Goal: Task Accomplishment & Management: Use online tool/utility

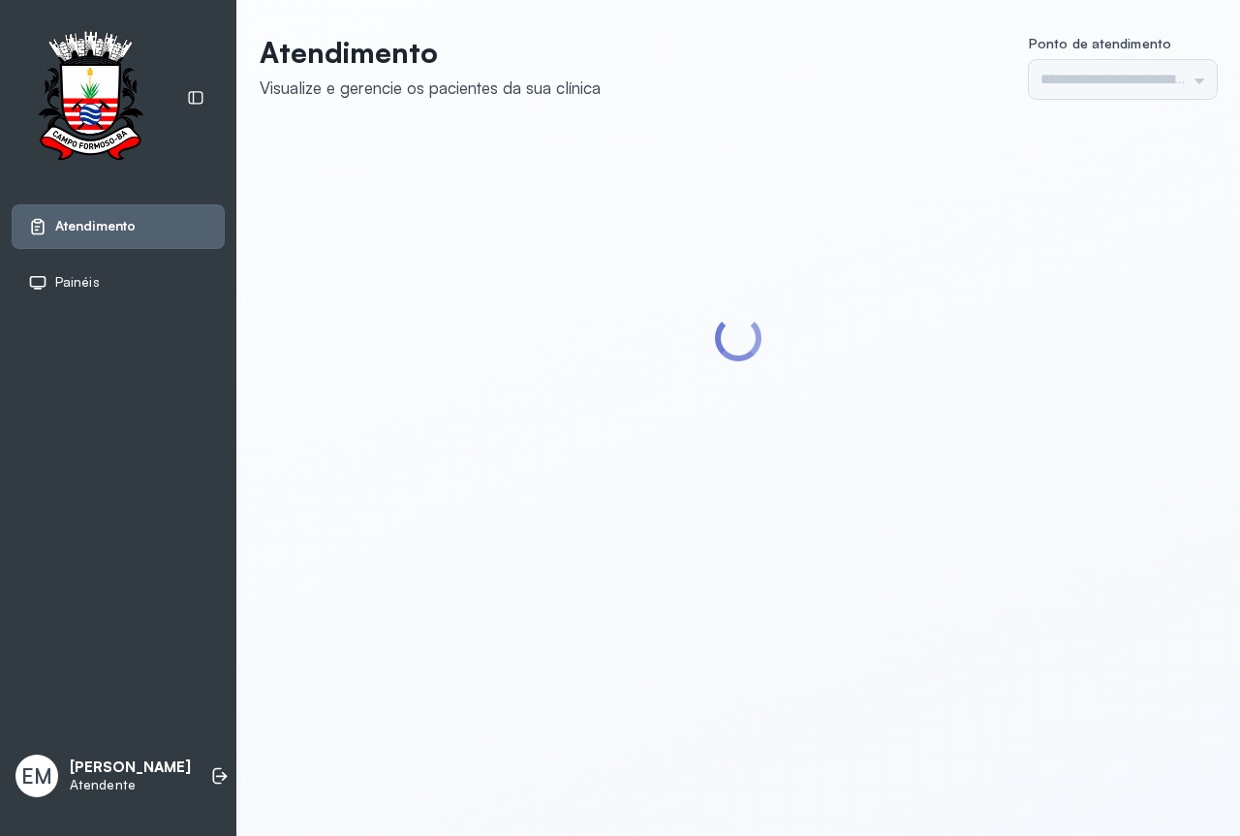
type input "*********"
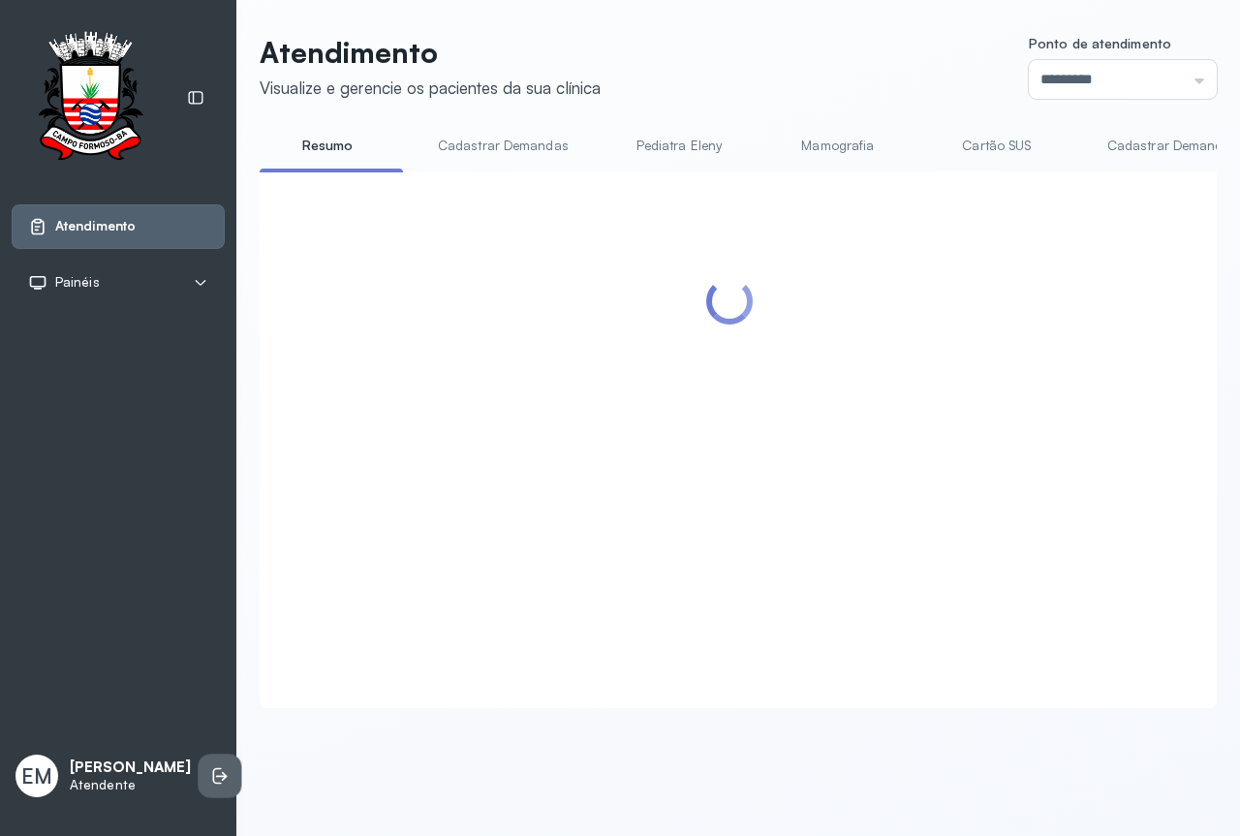
click at [210, 769] on icon at bounding box center [219, 775] width 19 height 19
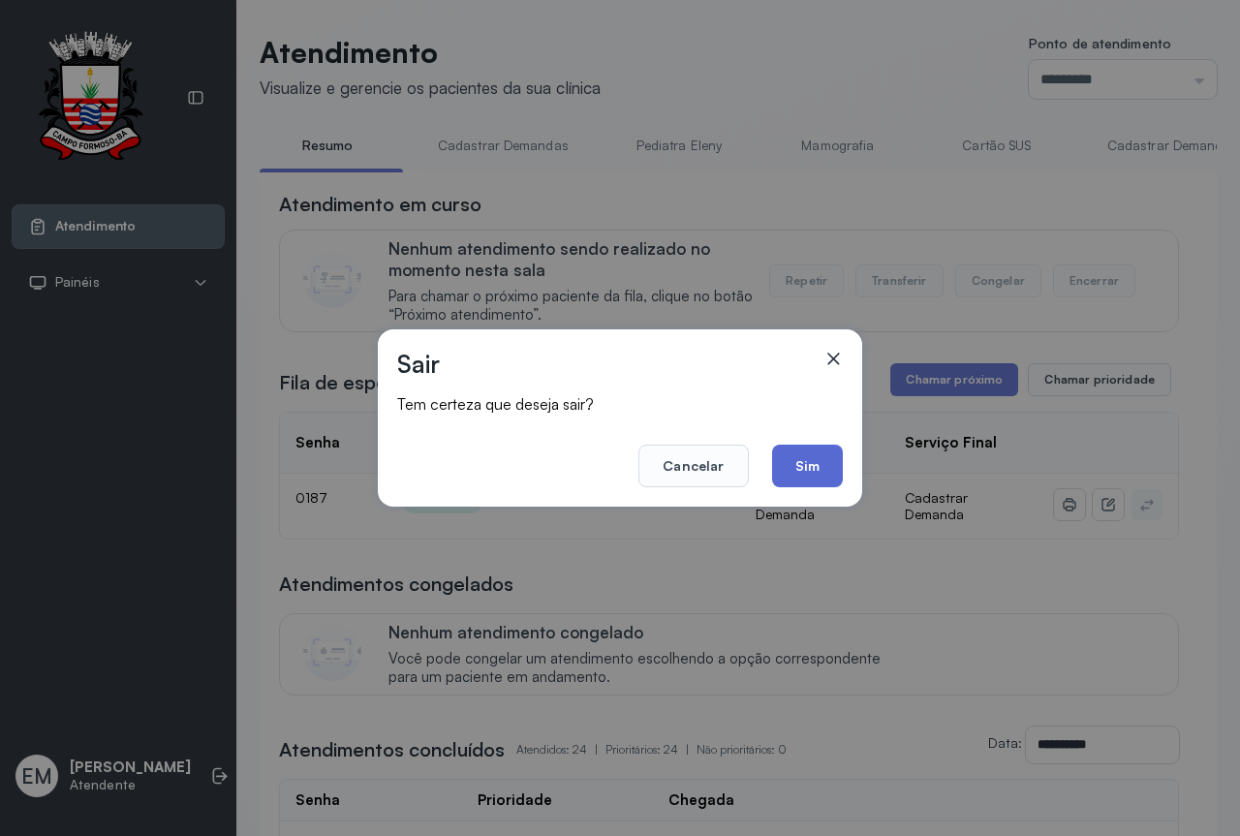
click at [834, 460] on button "Sim" at bounding box center [807, 466] width 71 height 43
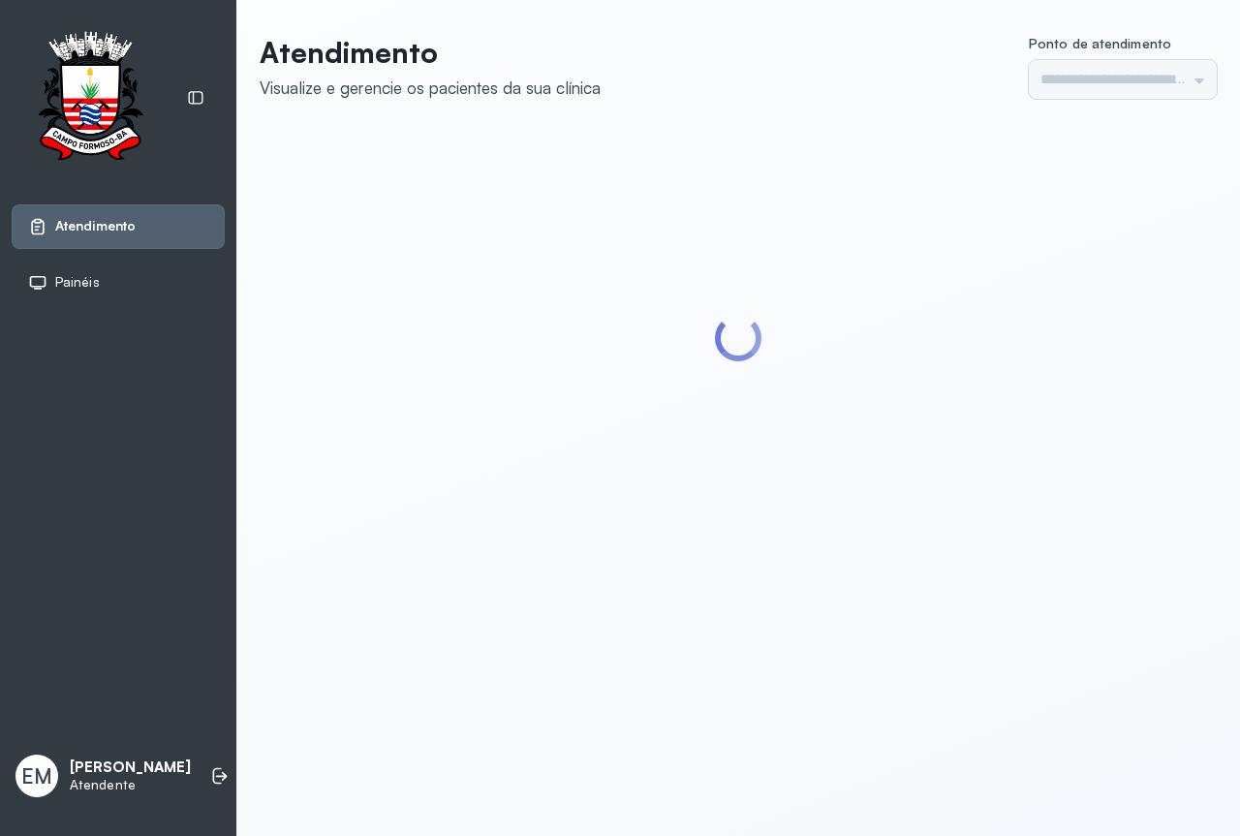
type input "*********"
click at [213, 771] on icon at bounding box center [217, 776] width 9 height 16
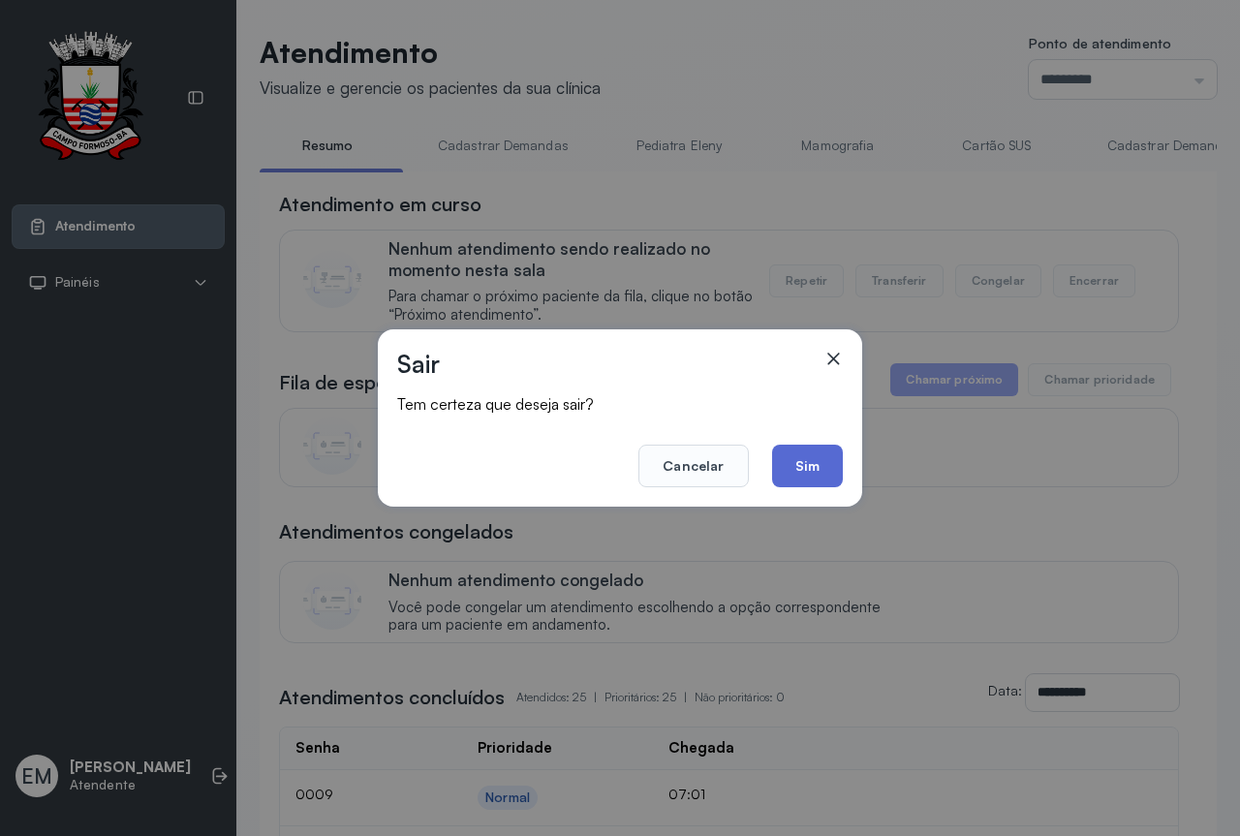
click at [813, 465] on button "Sim" at bounding box center [807, 466] width 71 height 43
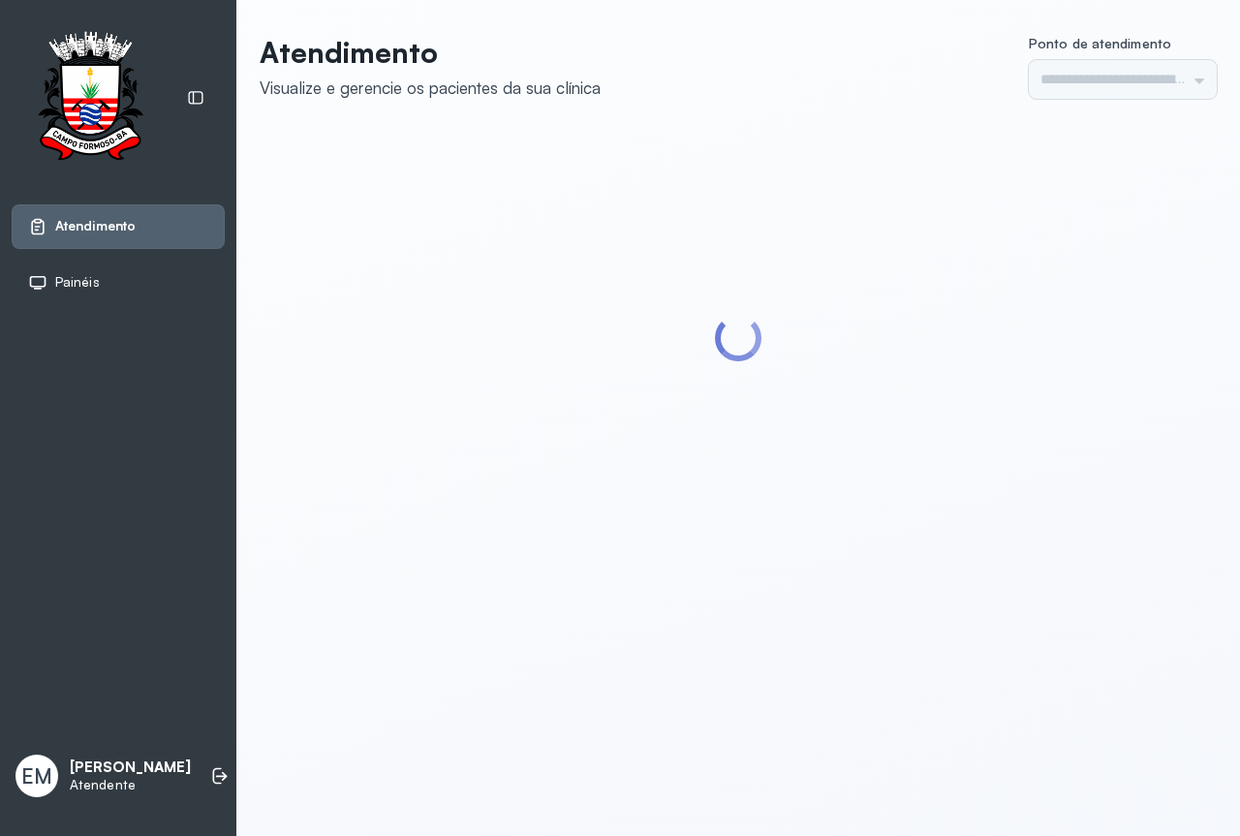
type input "*********"
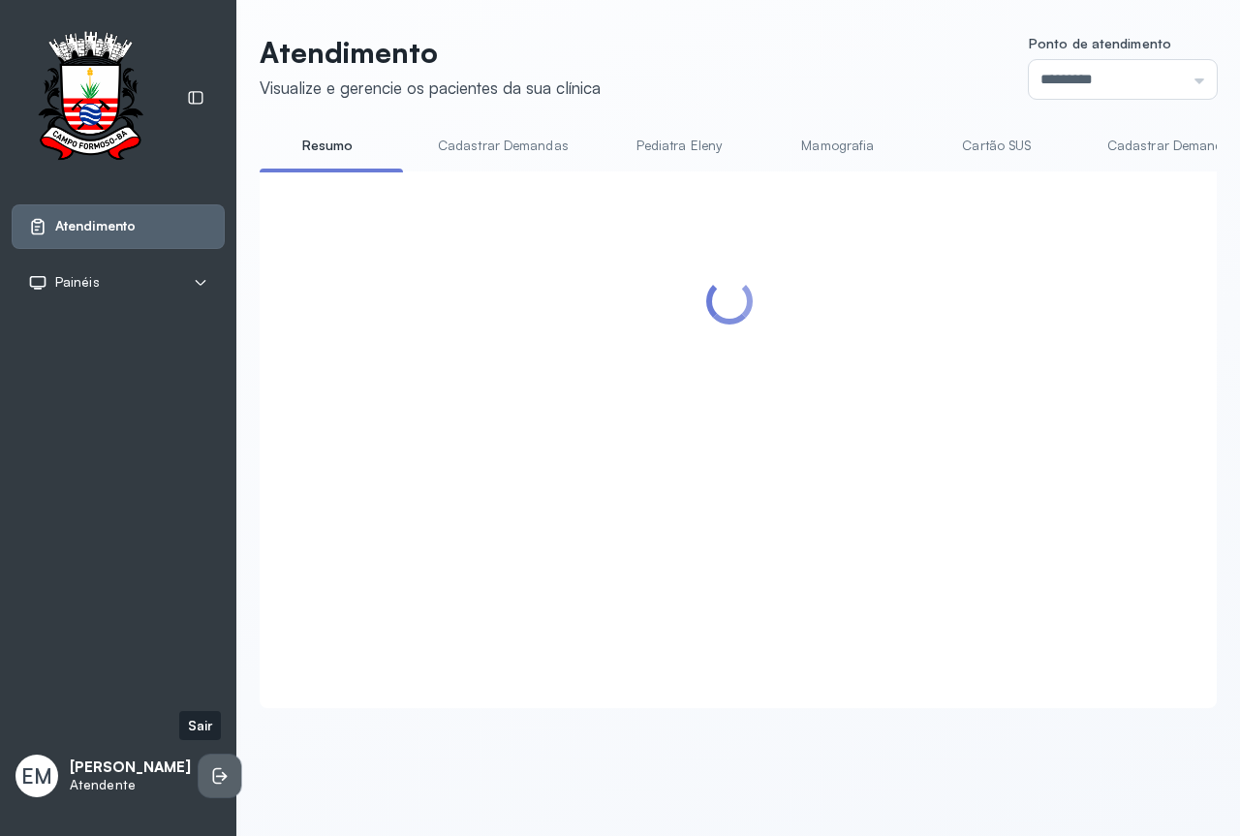
click at [210, 773] on icon at bounding box center [219, 775] width 19 height 19
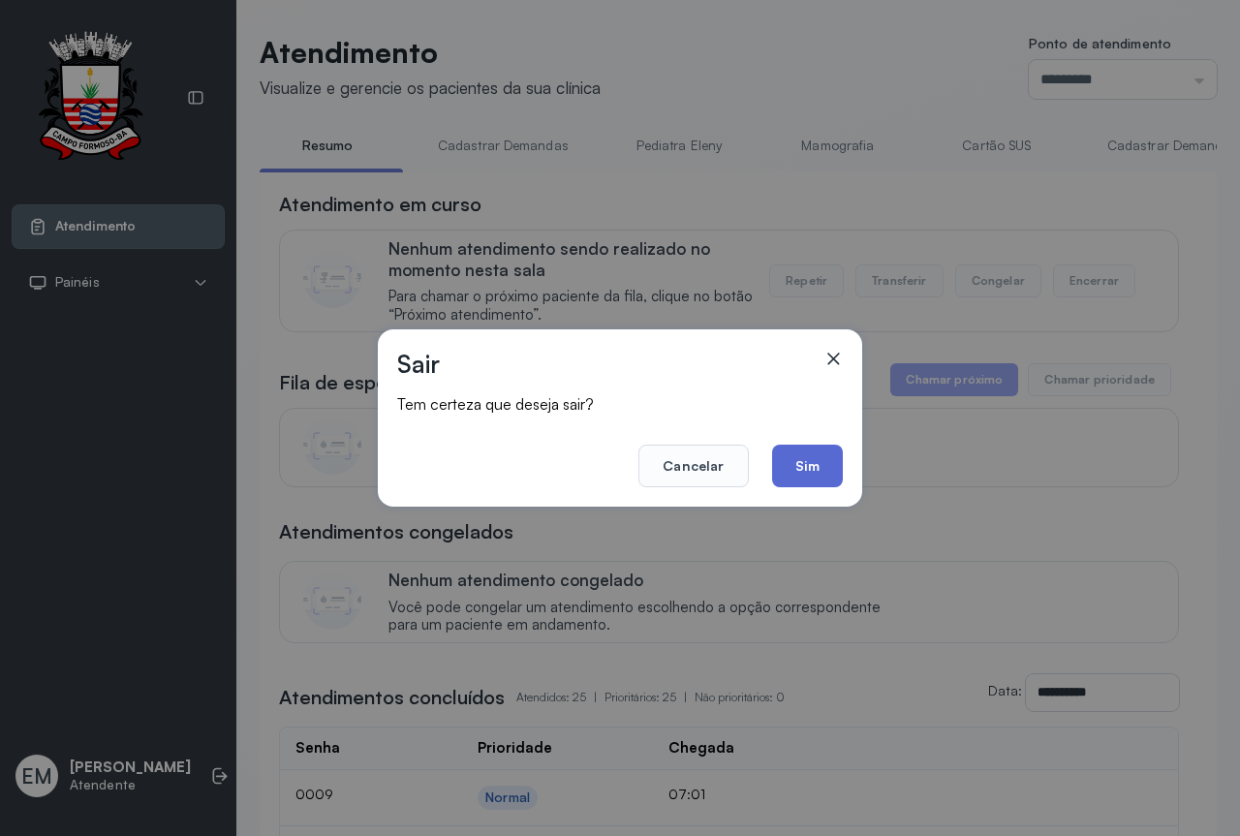
click at [818, 470] on button "Sim" at bounding box center [807, 466] width 71 height 43
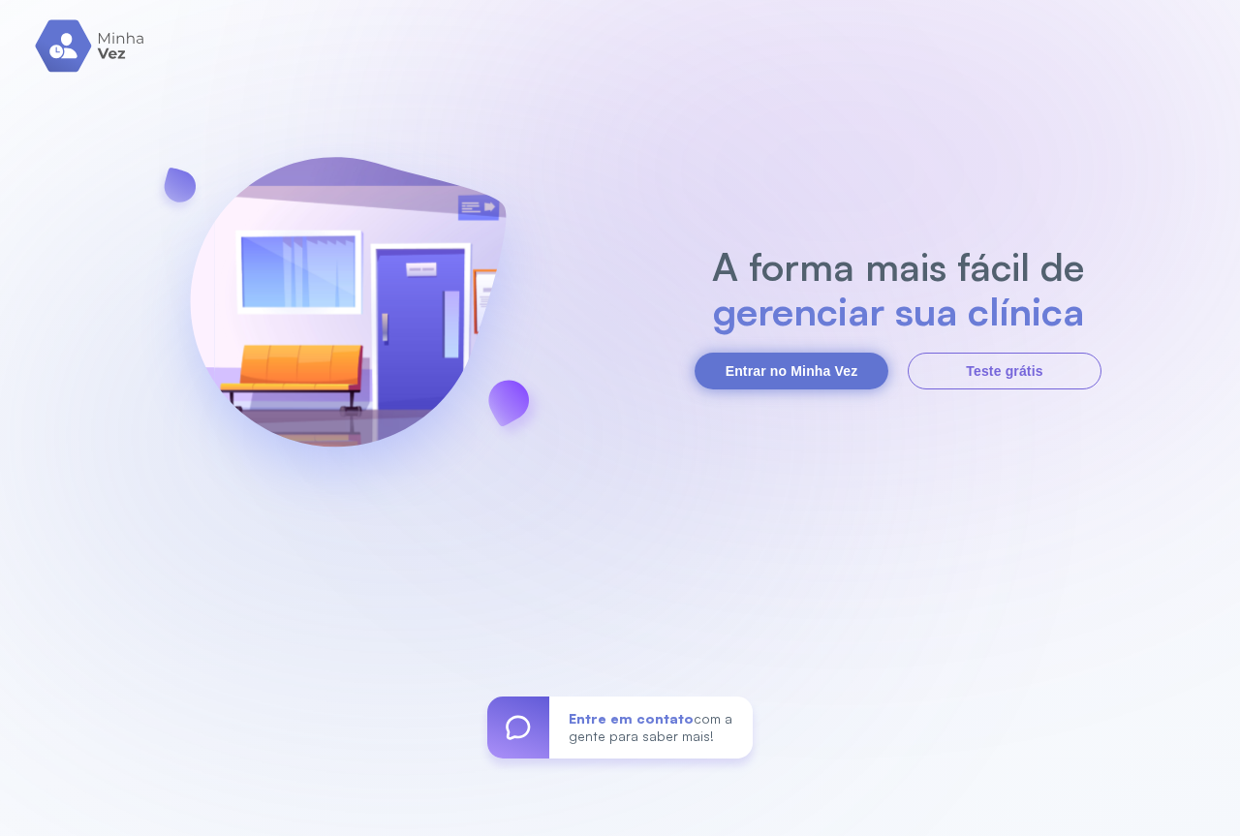
click at [779, 368] on button "Entrar no Minha Vez" at bounding box center [792, 371] width 194 height 37
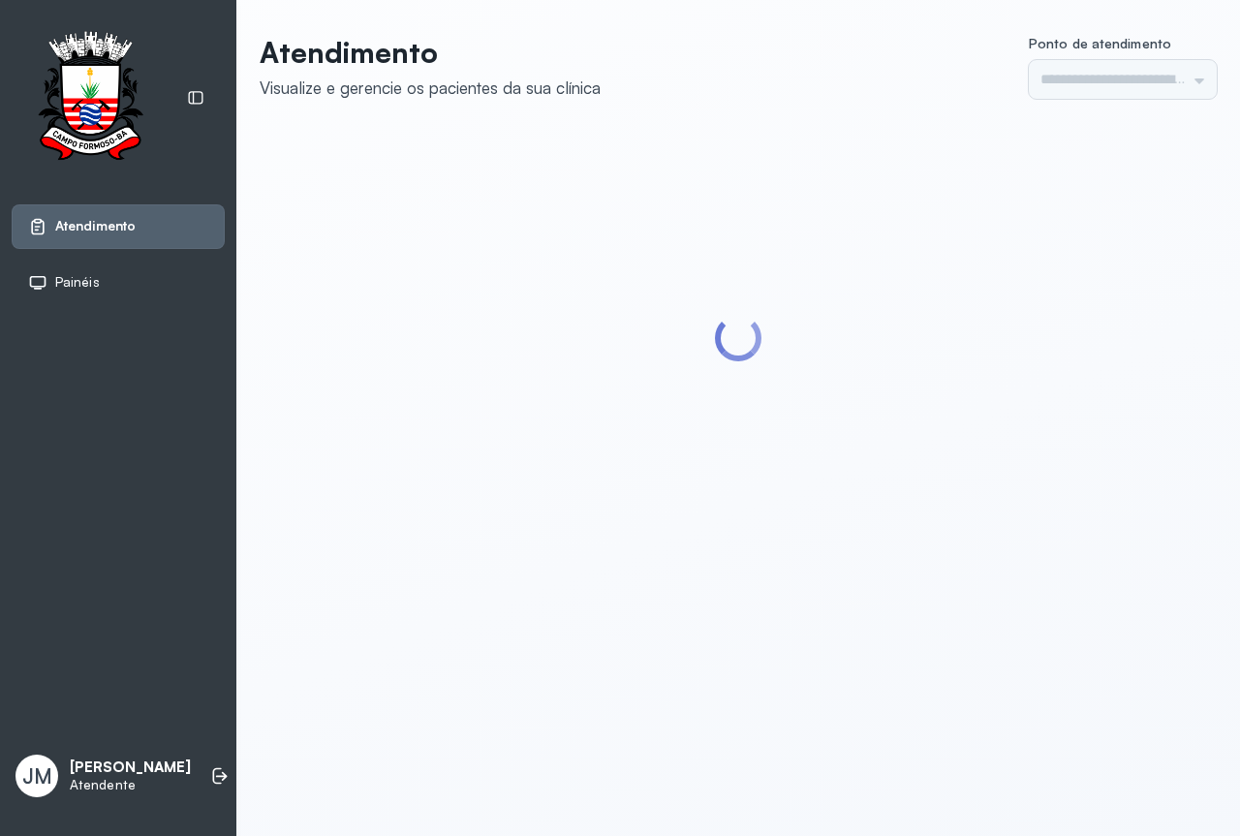
type input "*********"
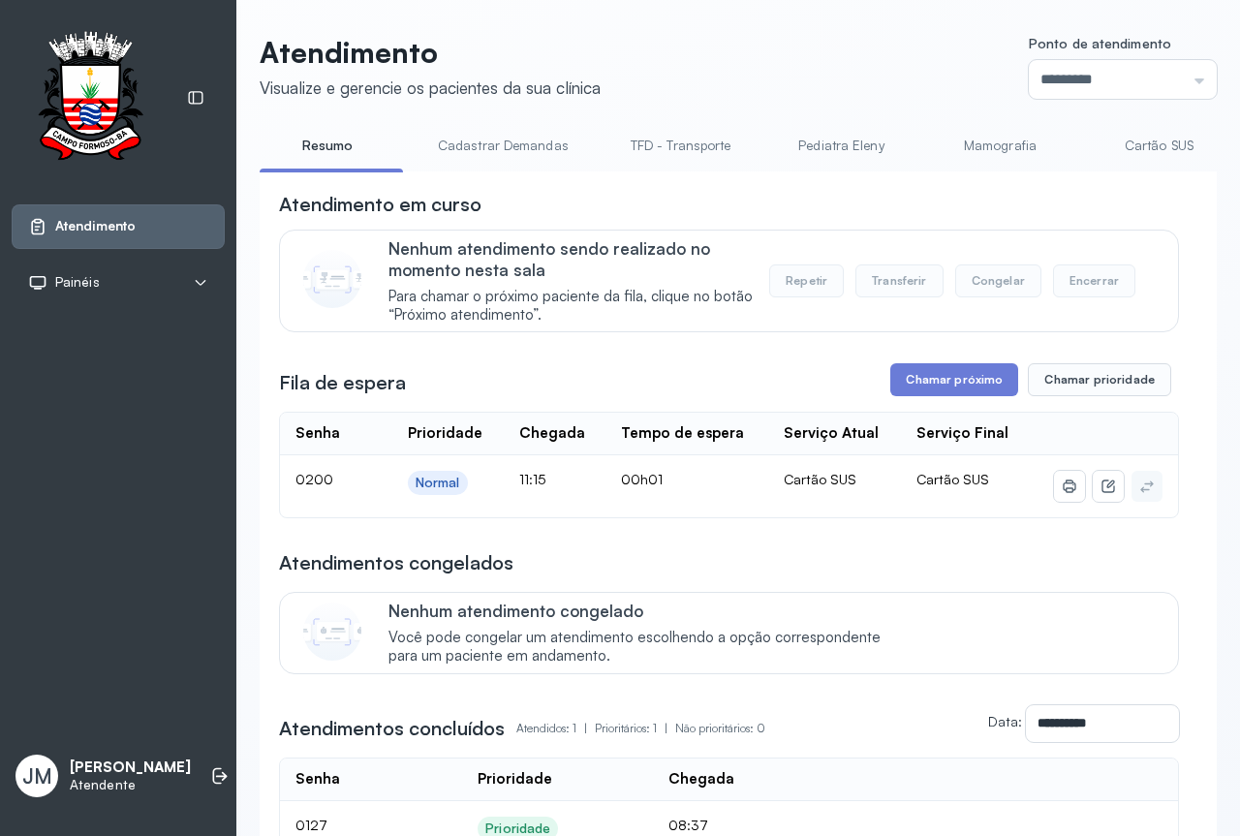
click at [329, 146] on link "Resumo" at bounding box center [328, 146] width 136 height 32
click at [954, 382] on button "Chamar próximo" at bounding box center [954, 379] width 128 height 33
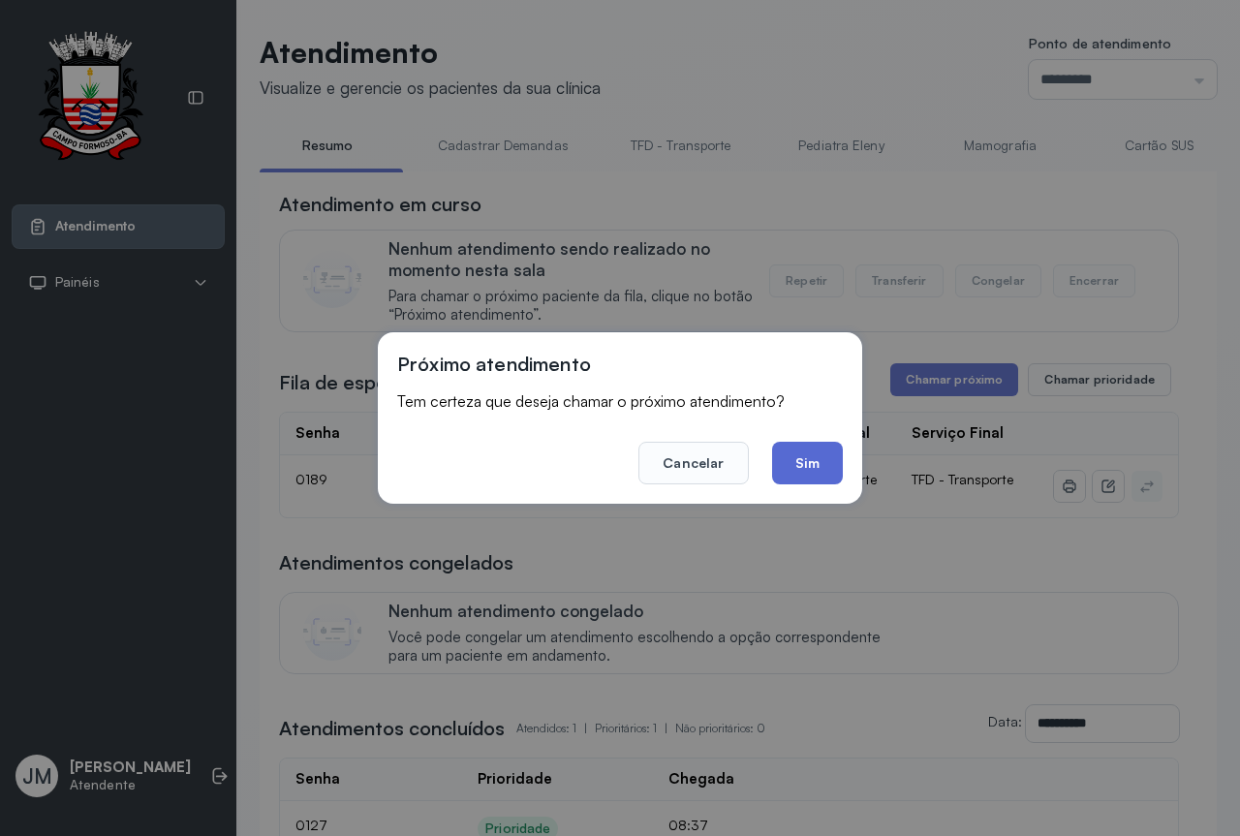
click at [787, 459] on button "Sim" at bounding box center [807, 463] width 71 height 43
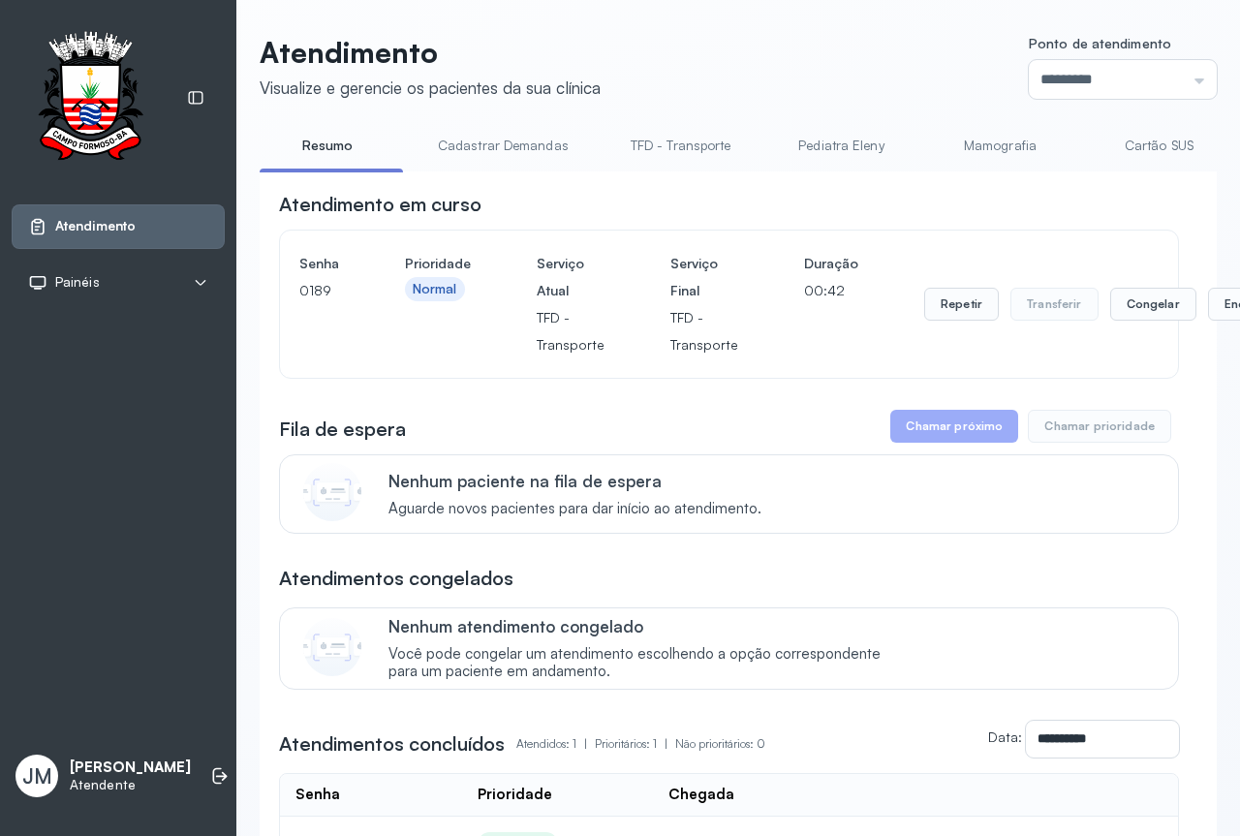
click at [315, 148] on link "Resumo" at bounding box center [328, 146] width 136 height 32
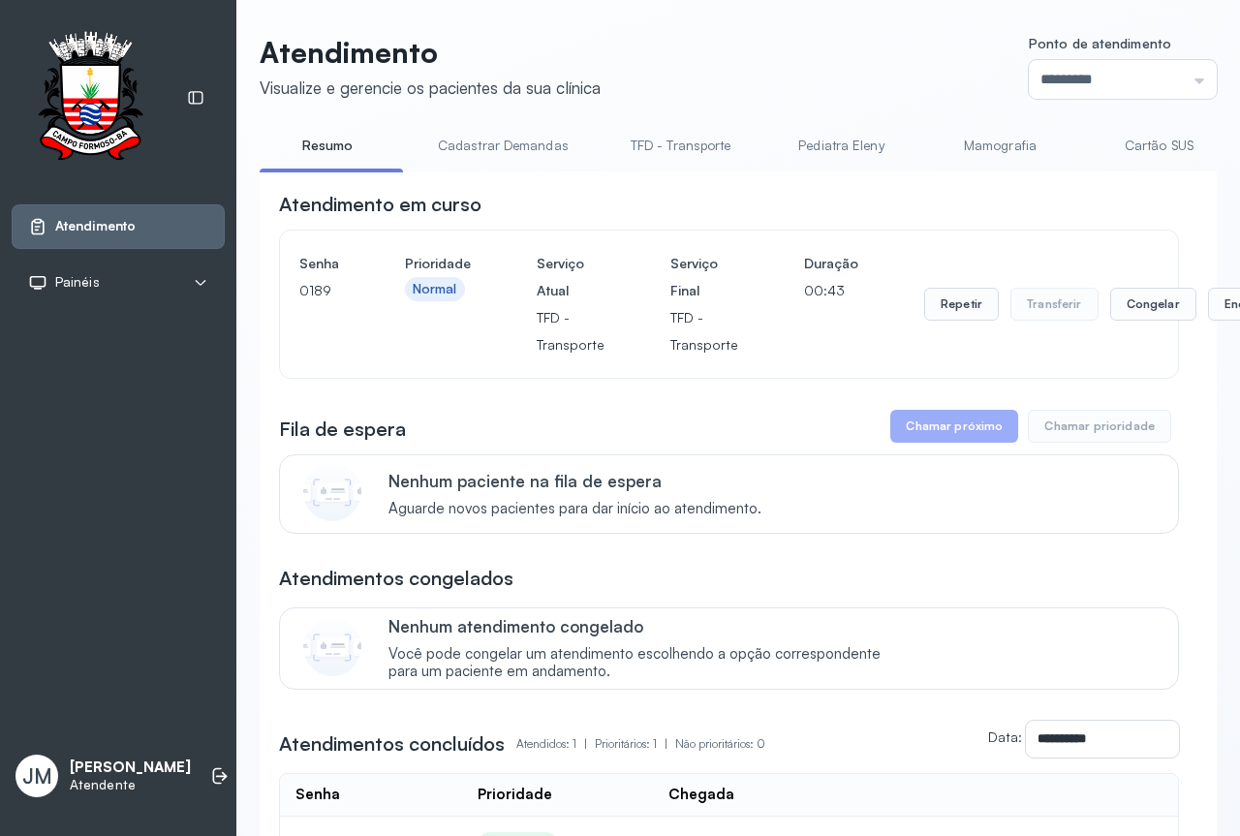
click at [315, 148] on link "Resumo" at bounding box center [328, 146] width 136 height 32
click at [549, 147] on link "Cadastrar Demandas" at bounding box center [504, 146] width 170 height 32
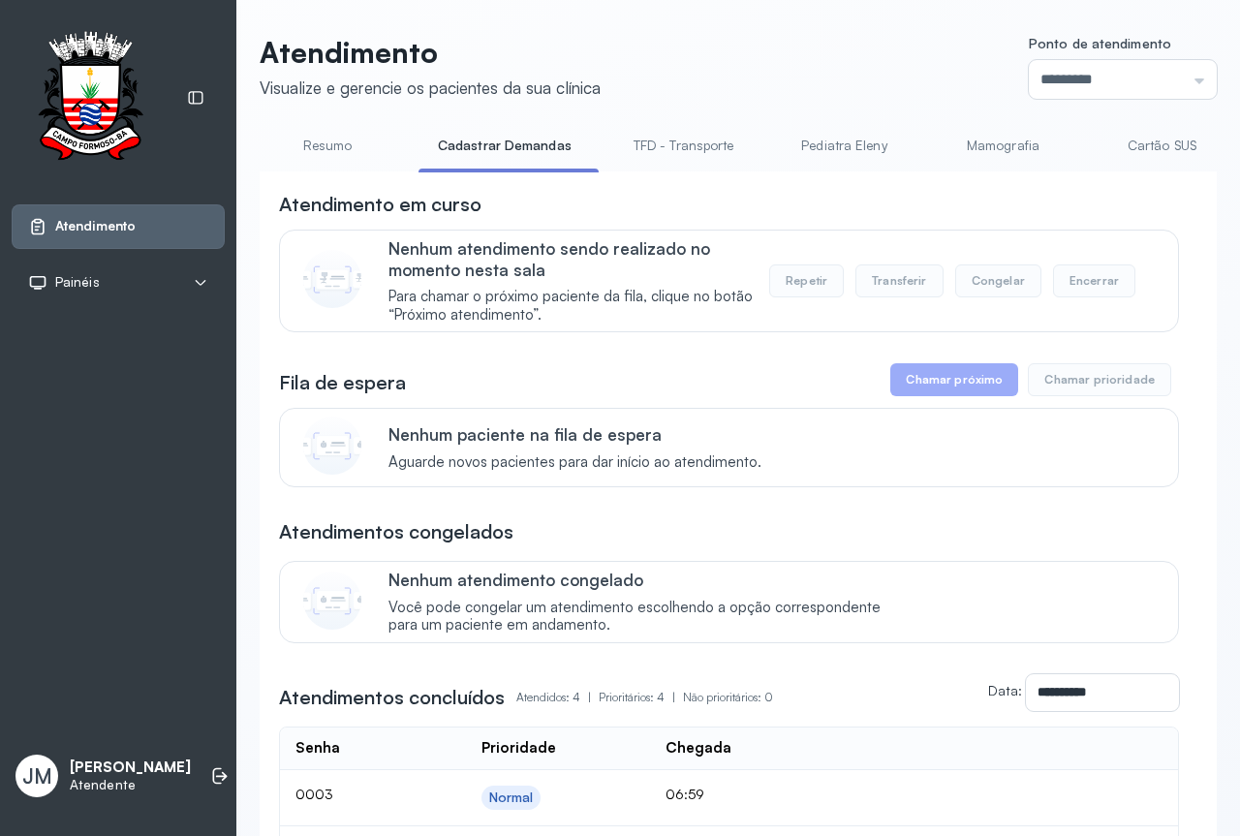
click at [1152, 143] on link "Cartão SUS" at bounding box center [1162, 146] width 136 height 32
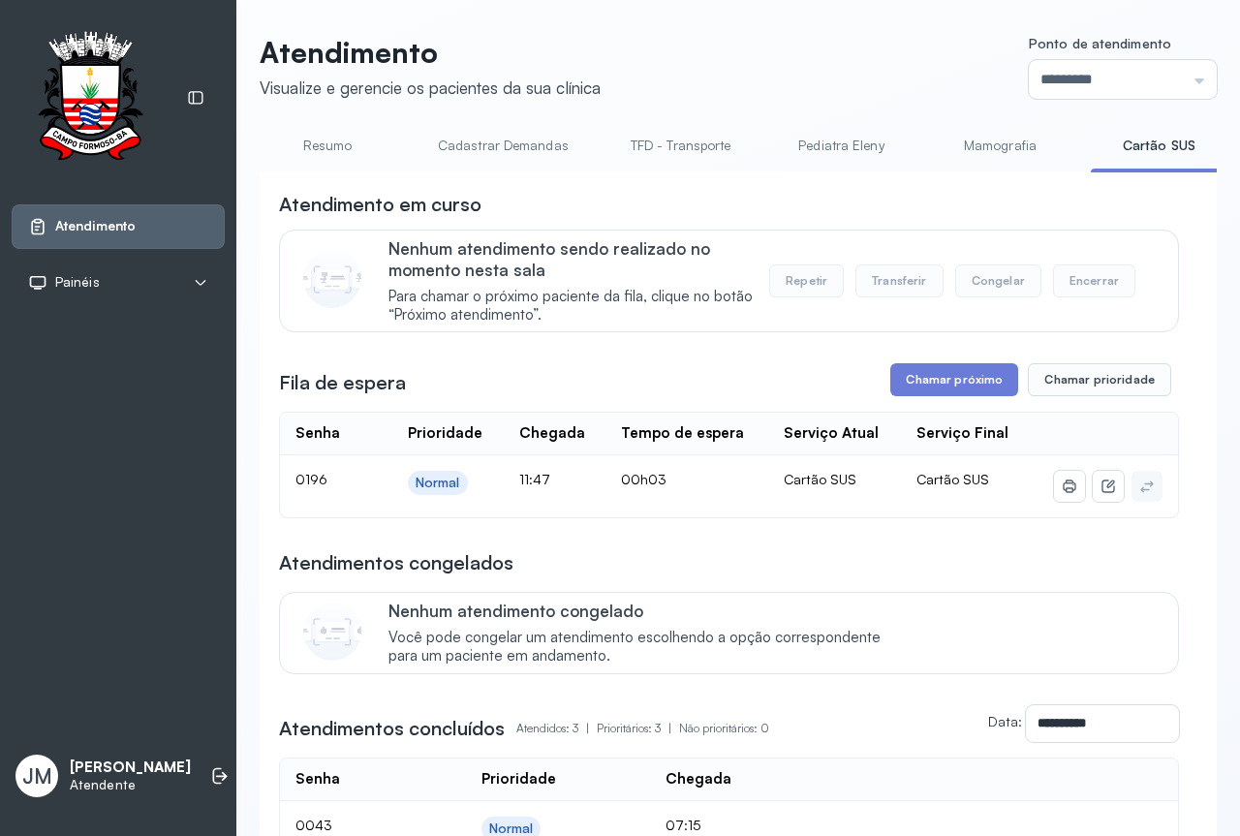
click at [672, 150] on link "TFD - Transporte" at bounding box center [681, 146] width 140 height 32
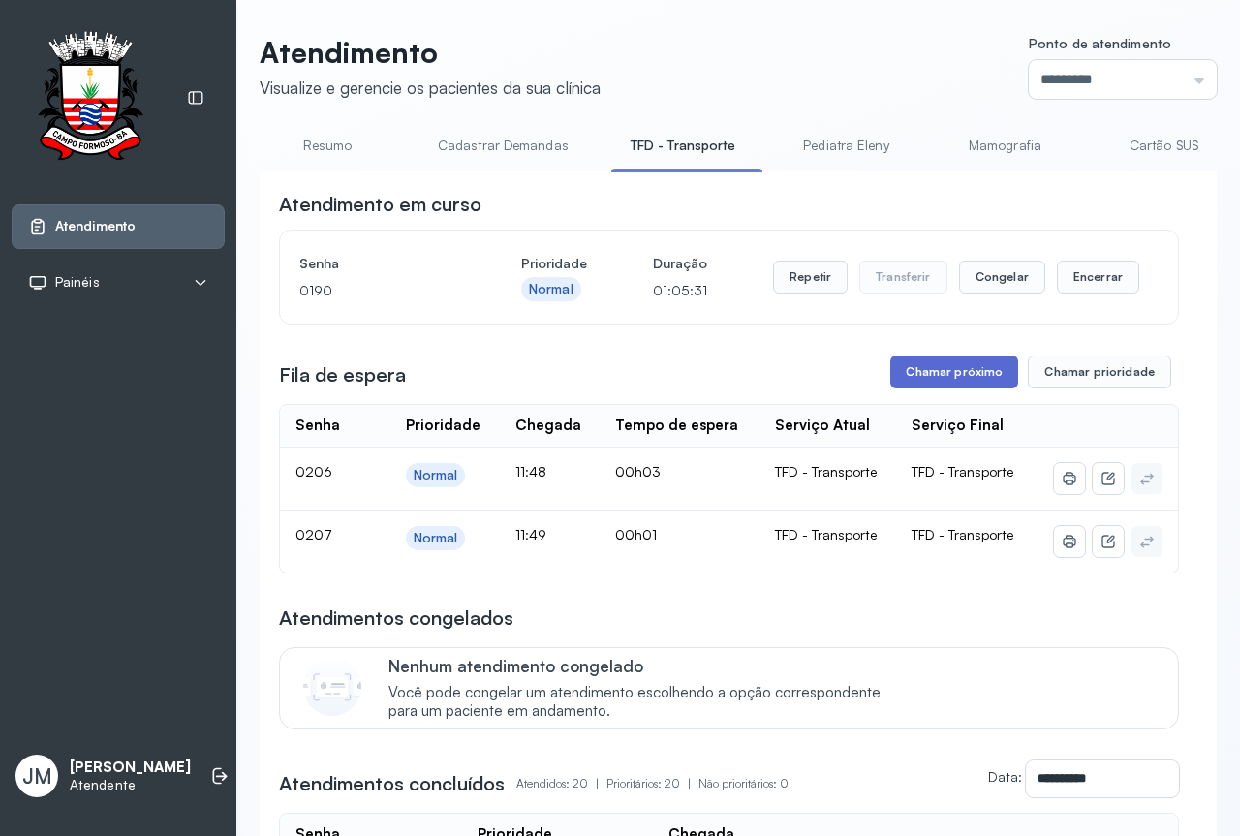
click at [927, 375] on button "Chamar próximo" at bounding box center [954, 372] width 128 height 33
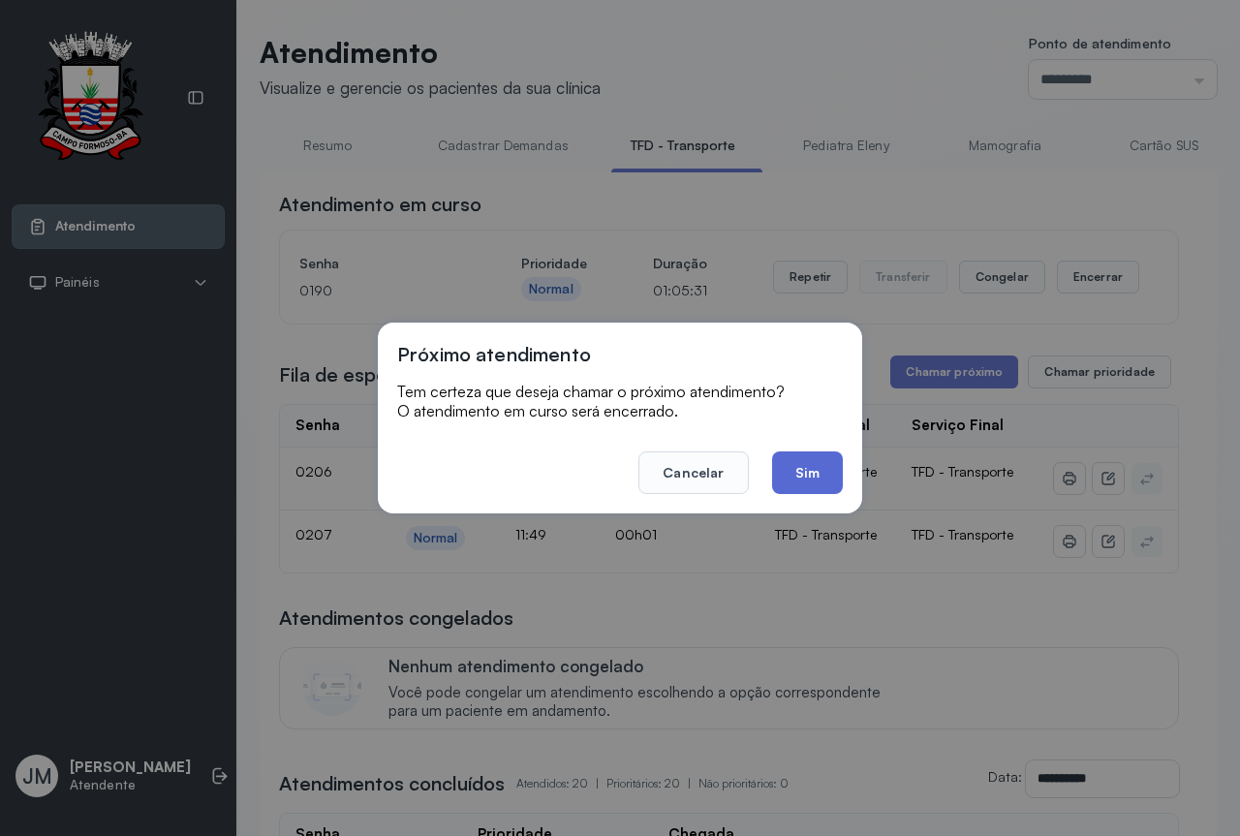
click at [814, 472] on button "Sim" at bounding box center [807, 472] width 71 height 43
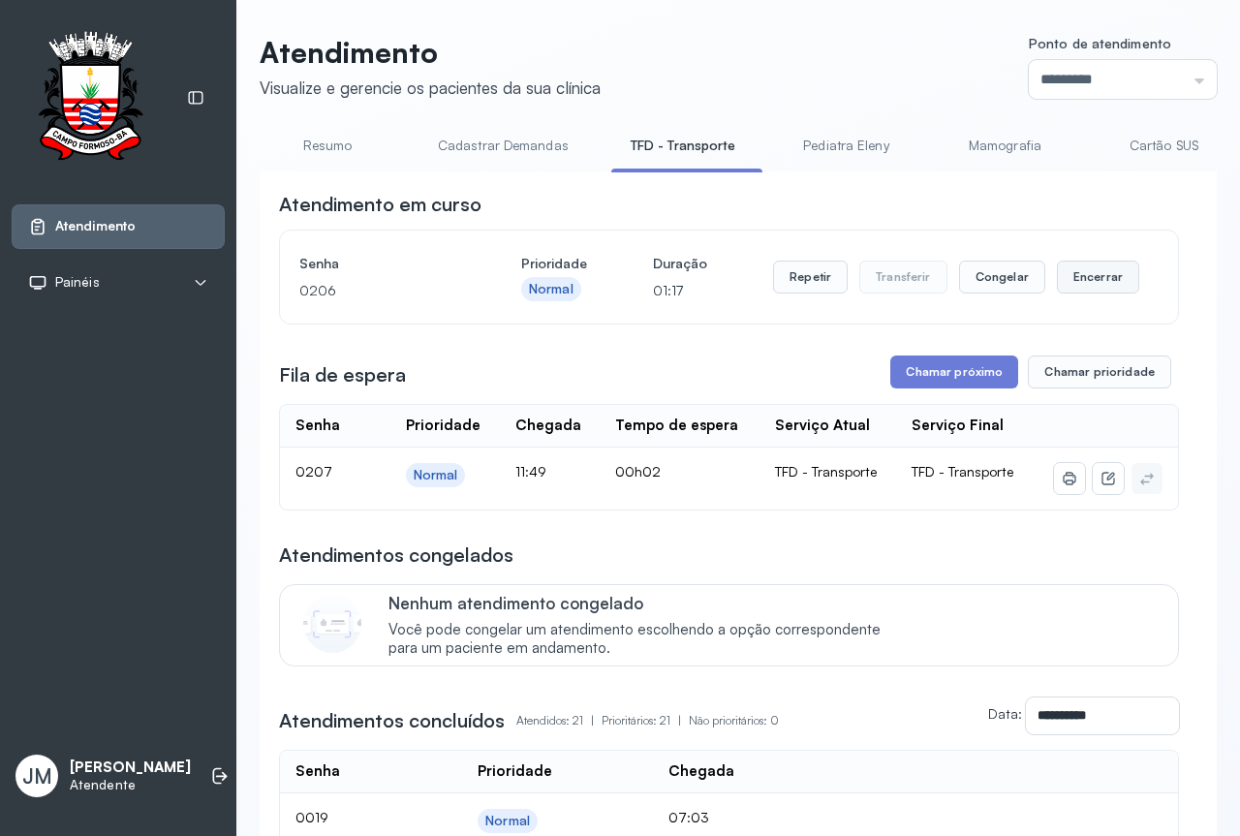
click at [1104, 275] on button "Encerrar" at bounding box center [1098, 277] width 82 height 33
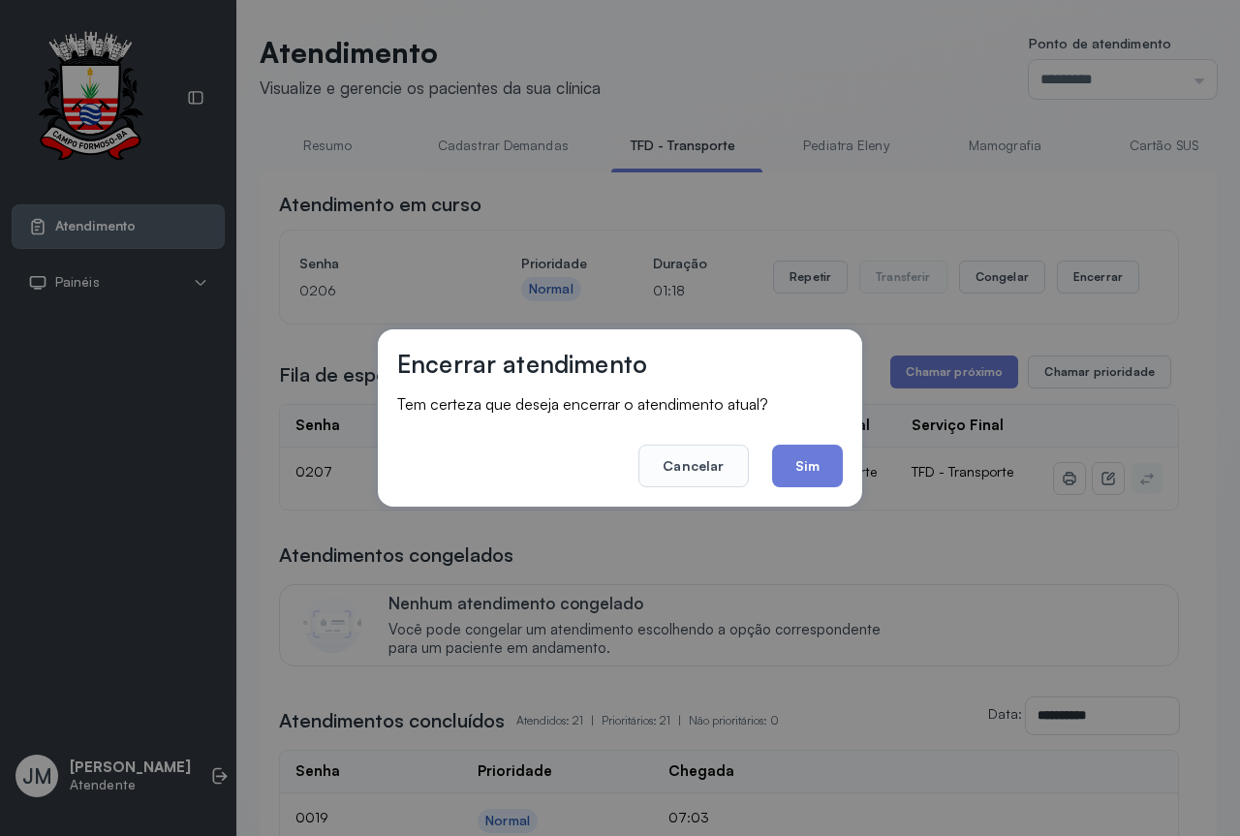
drag, startPoint x: 801, startPoint y: 465, endPoint x: 877, endPoint y: 427, distance: 84.5
click at [801, 464] on button "Sim" at bounding box center [807, 466] width 71 height 43
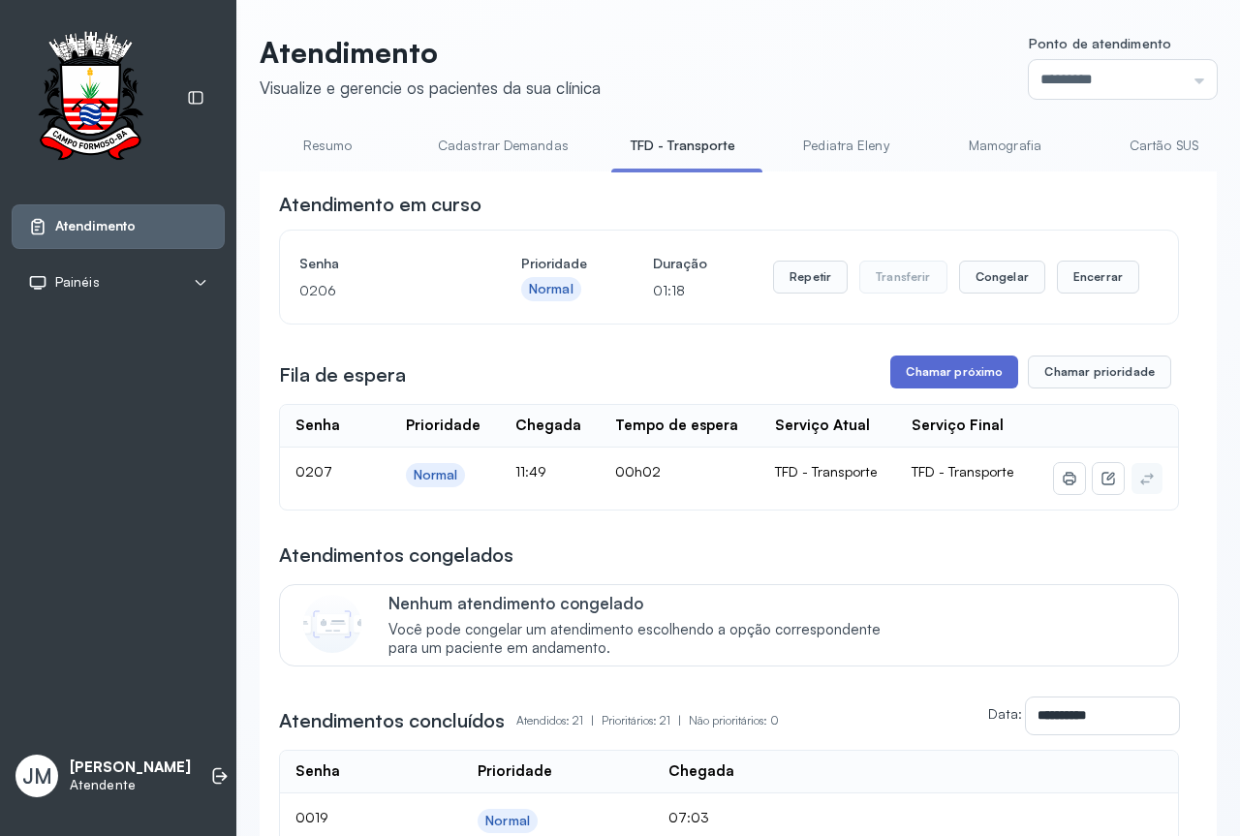
click at [912, 385] on button "Chamar próximo" at bounding box center [954, 372] width 128 height 33
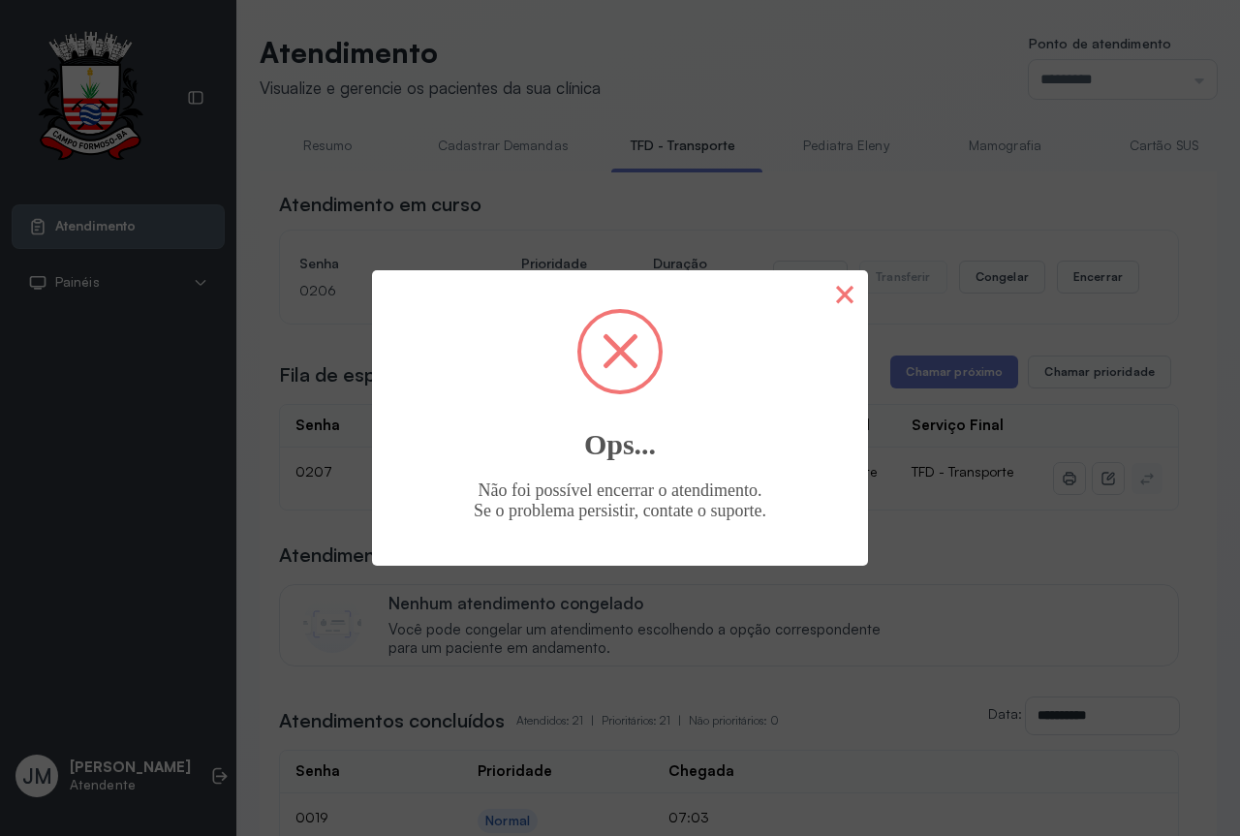
click at [856, 295] on button "×" at bounding box center [845, 293] width 47 height 47
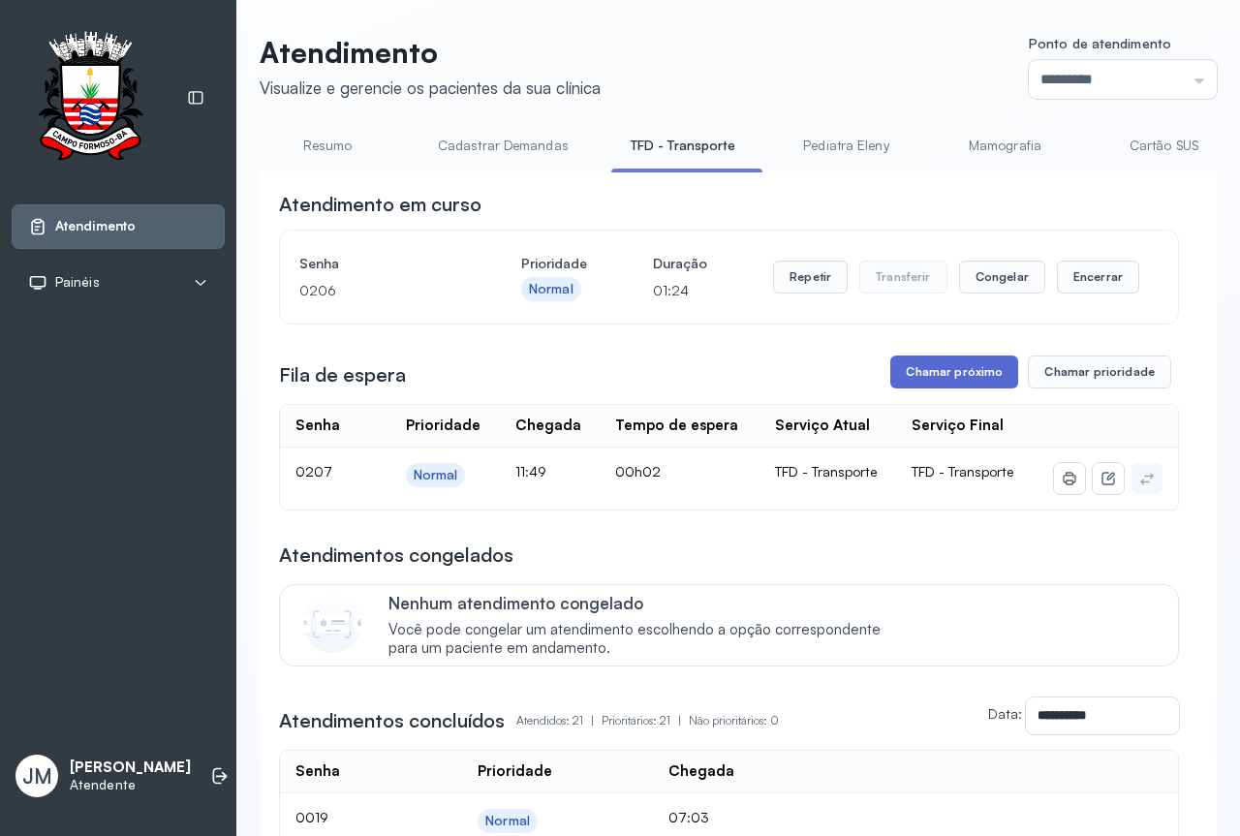
click at [924, 378] on button "Chamar próximo" at bounding box center [954, 372] width 128 height 33
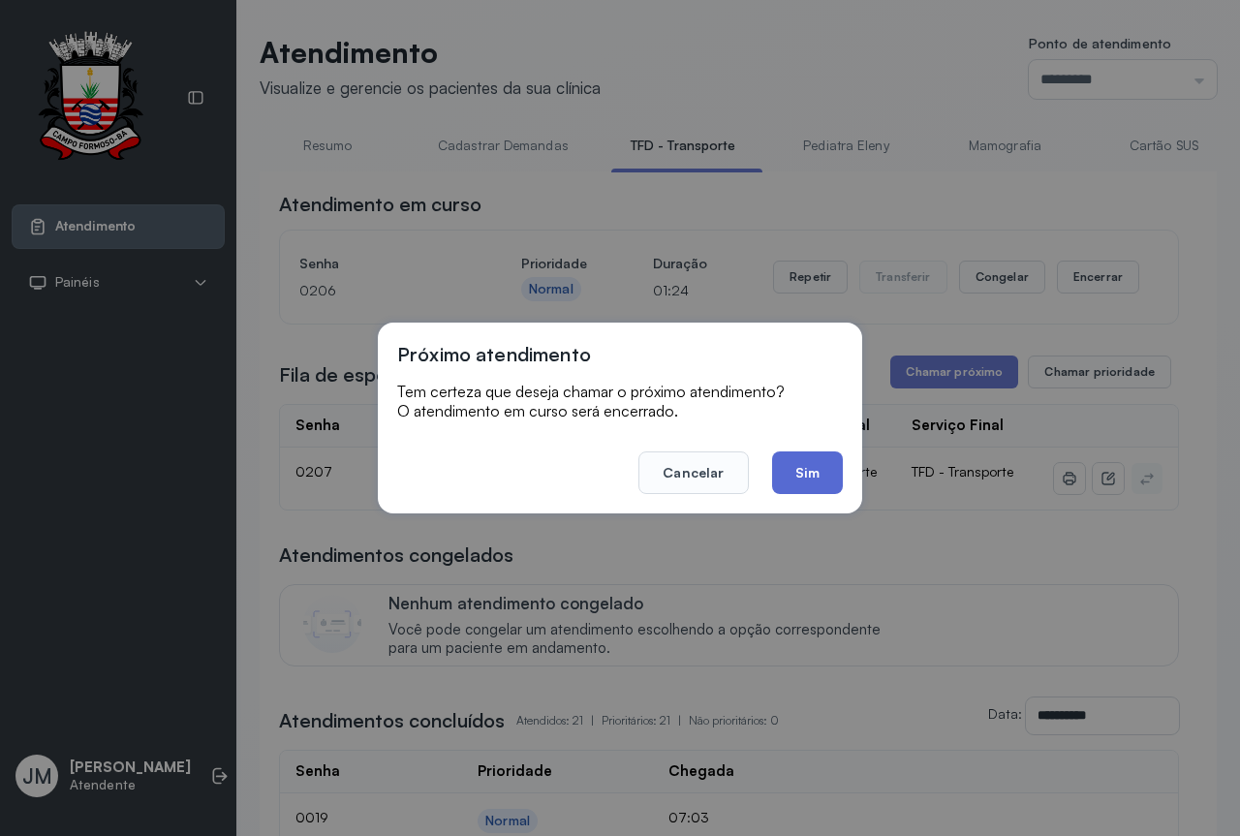
click at [805, 473] on button "Sim" at bounding box center [807, 472] width 71 height 43
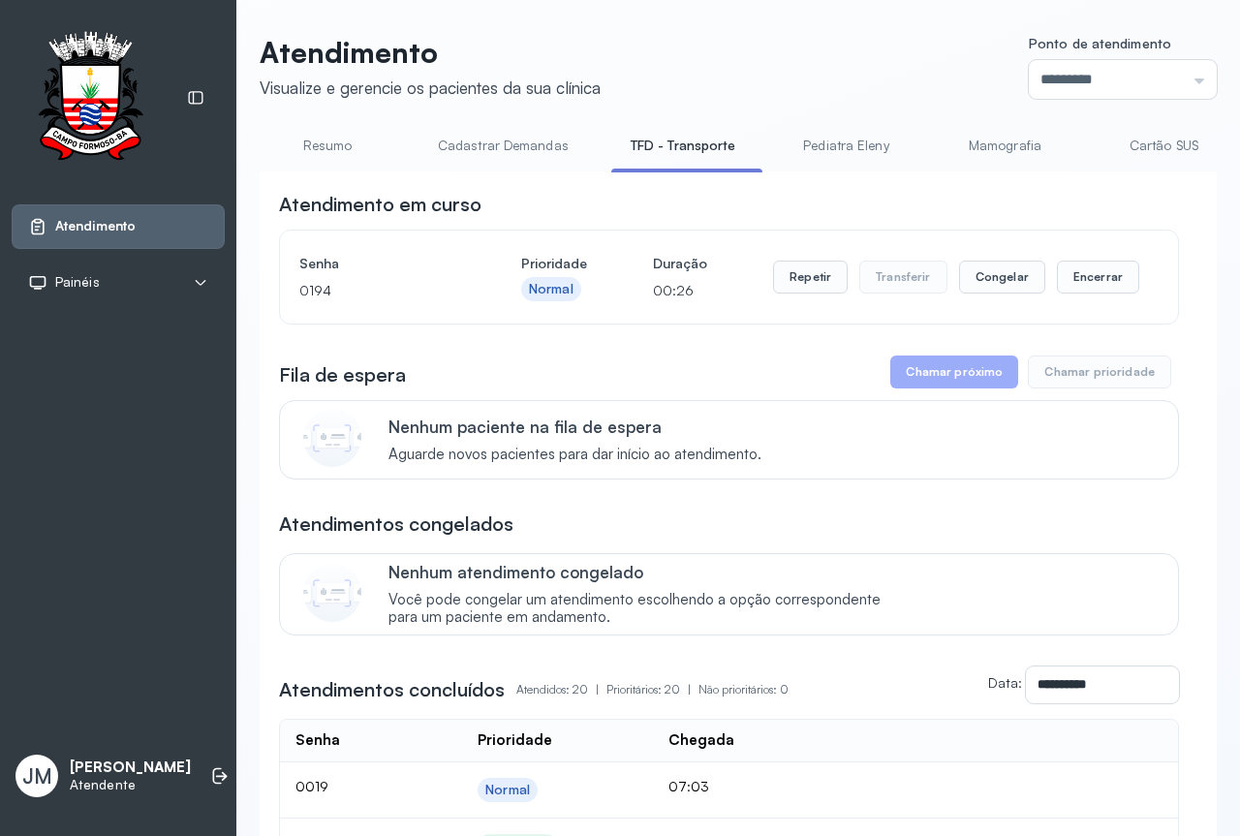
click at [674, 138] on link "TFD - Transporte" at bounding box center [683, 146] width 144 height 32
click at [674, 140] on link "TFD - Transporte" at bounding box center [683, 146] width 144 height 32
click at [686, 142] on link "TFD - Transporte" at bounding box center [683, 146] width 144 height 32
click at [686, 143] on link "TFD - Transporte" at bounding box center [683, 146] width 144 height 32
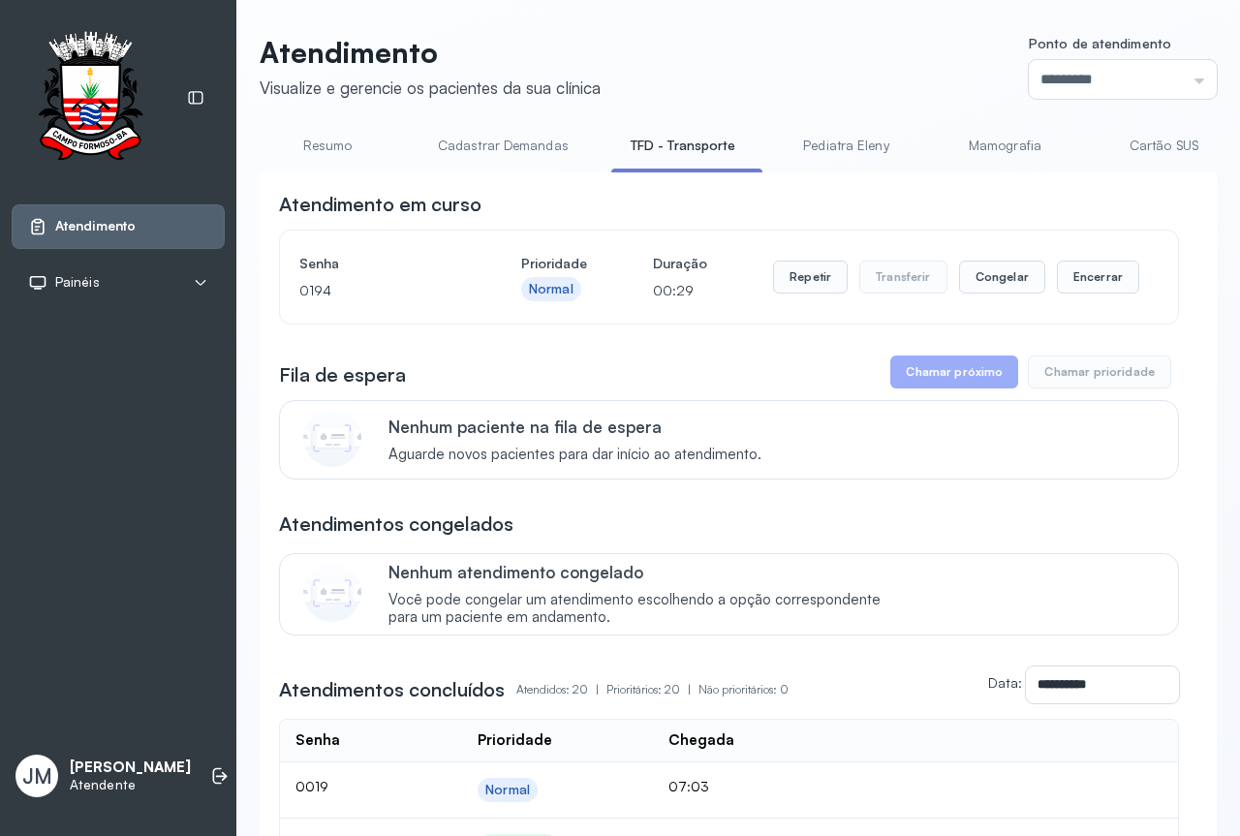
click at [686, 143] on link "TFD - Transporte" at bounding box center [683, 146] width 144 height 32
click at [343, 149] on link "Resumo" at bounding box center [328, 146] width 136 height 32
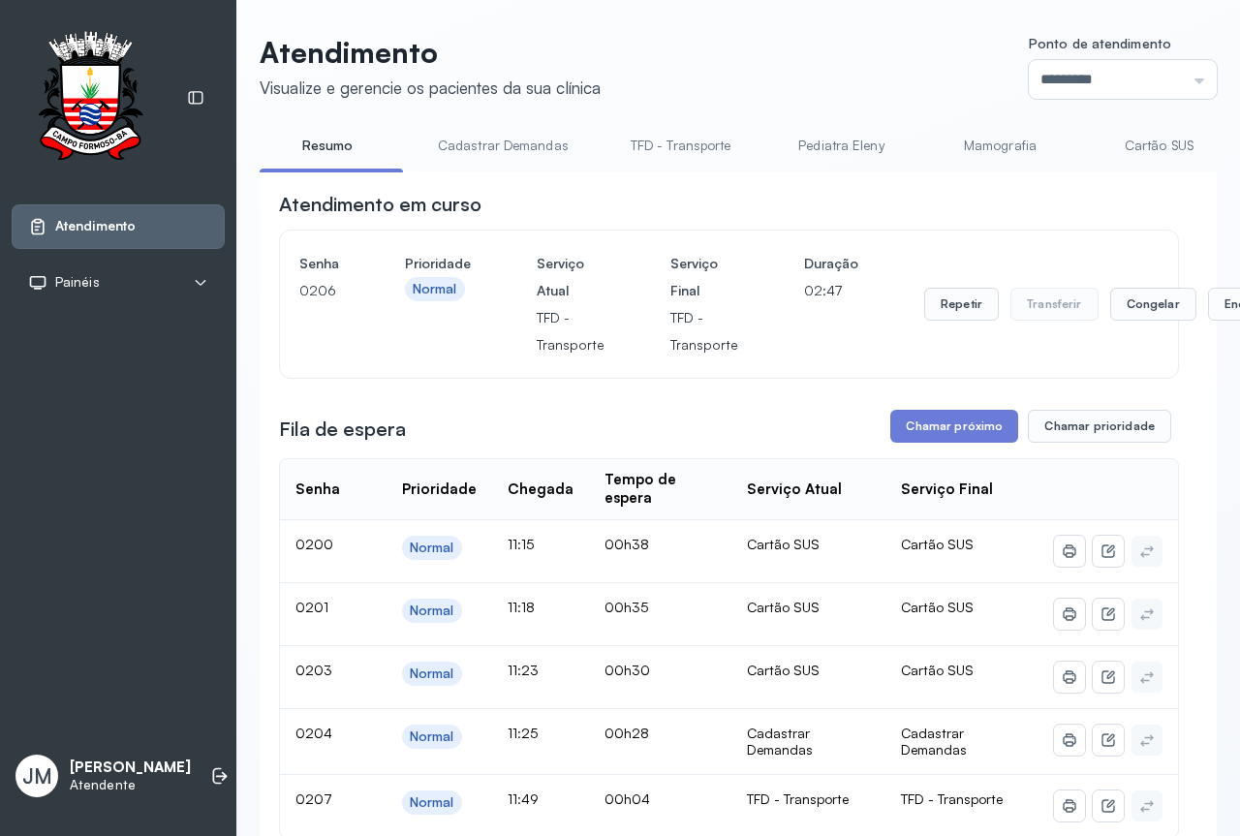
click at [695, 136] on link "TFD - Transporte" at bounding box center [681, 146] width 140 height 32
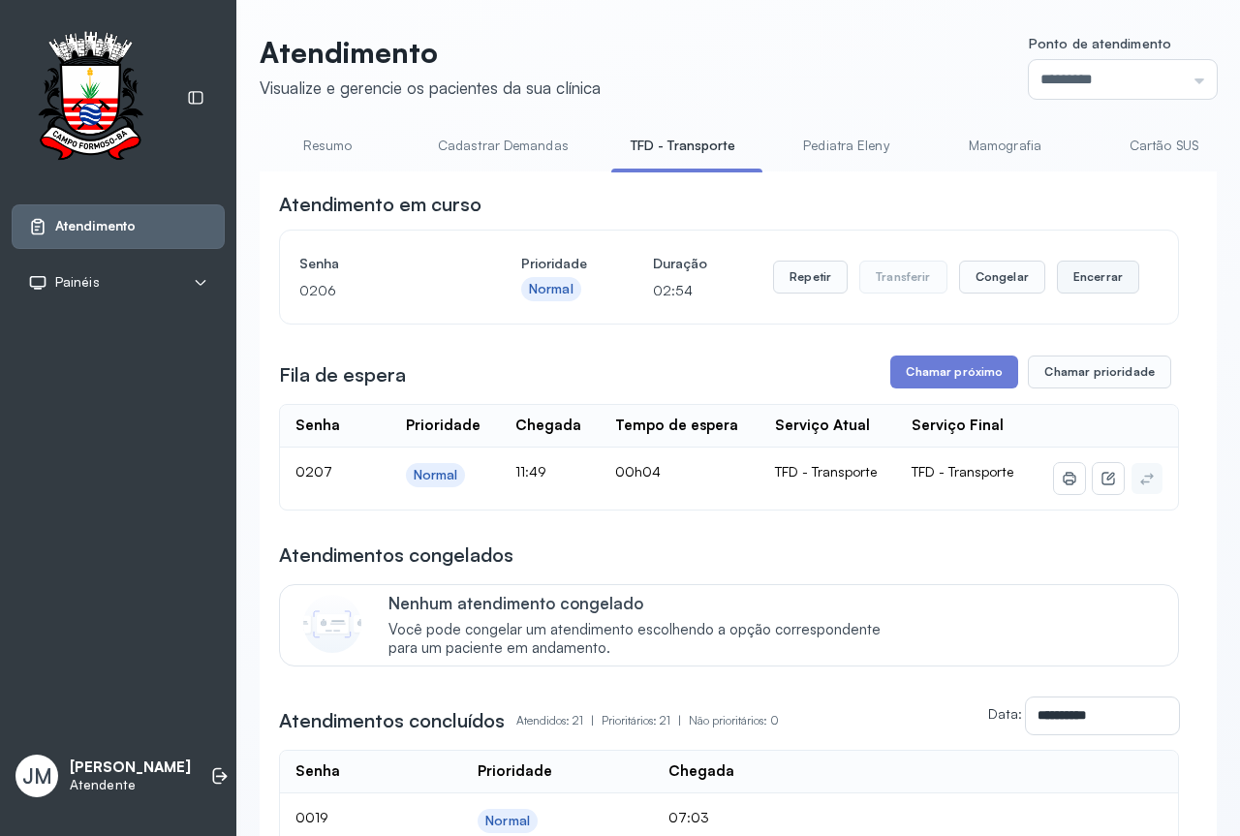
click at [1096, 283] on button "Encerrar" at bounding box center [1098, 277] width 82 height 33
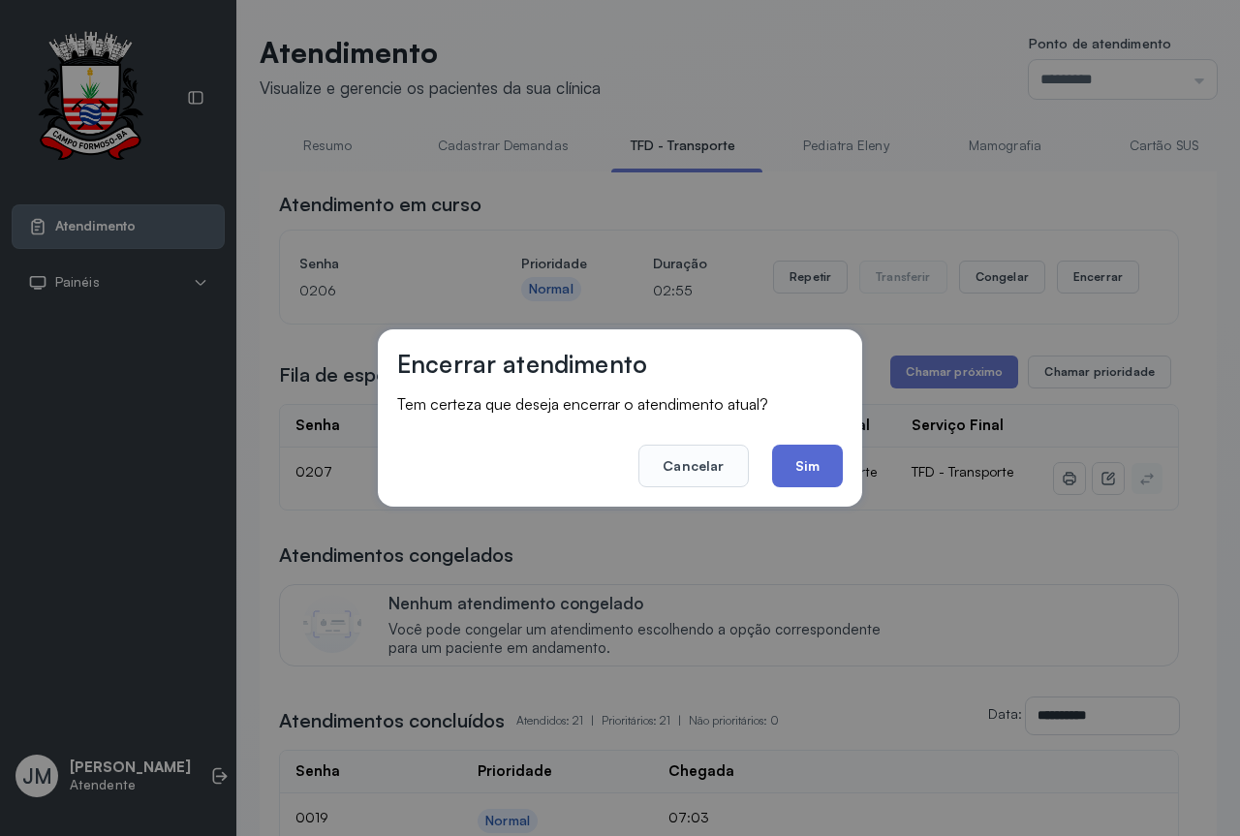
click at [805, 472] on button "Sim" at bounding box center [807, 466] width 71 height 43
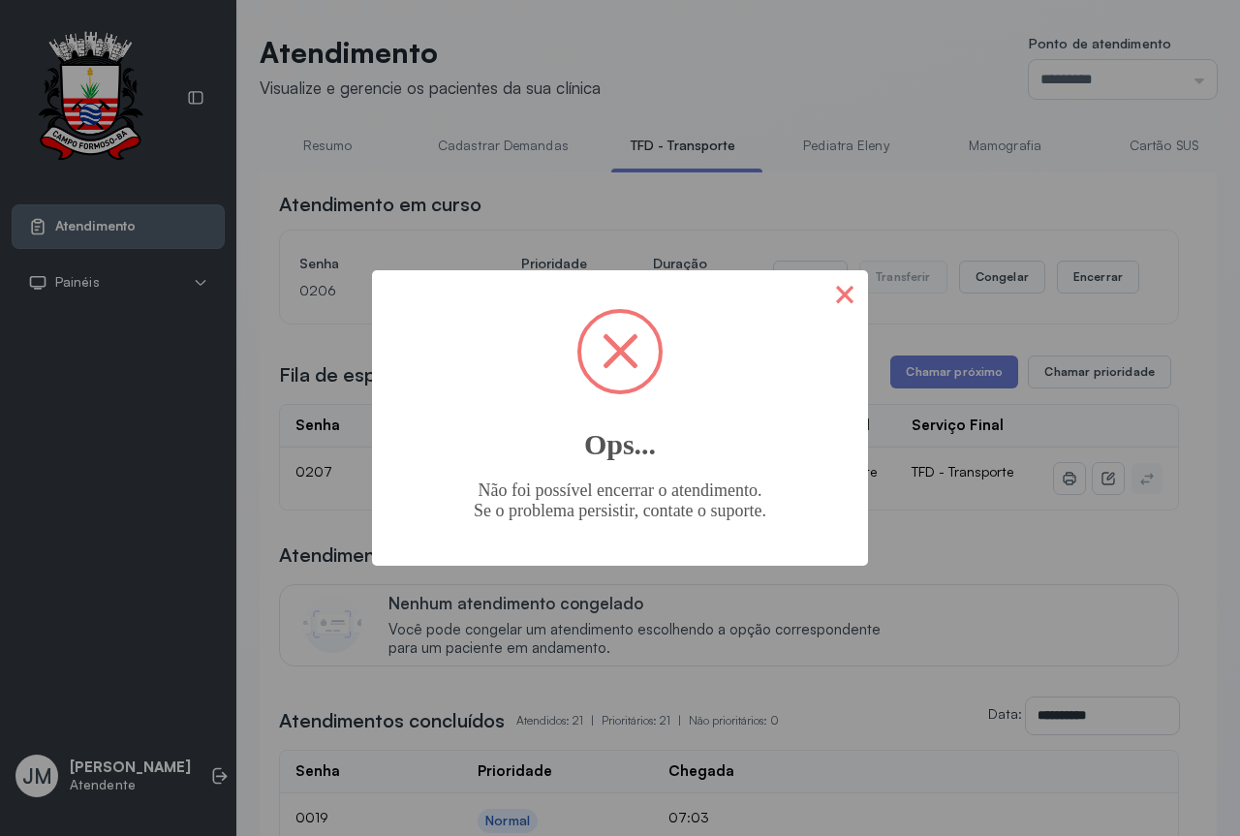
click at [833, 298] on button "×" at bounding box center [845, 293] width 47 height 47
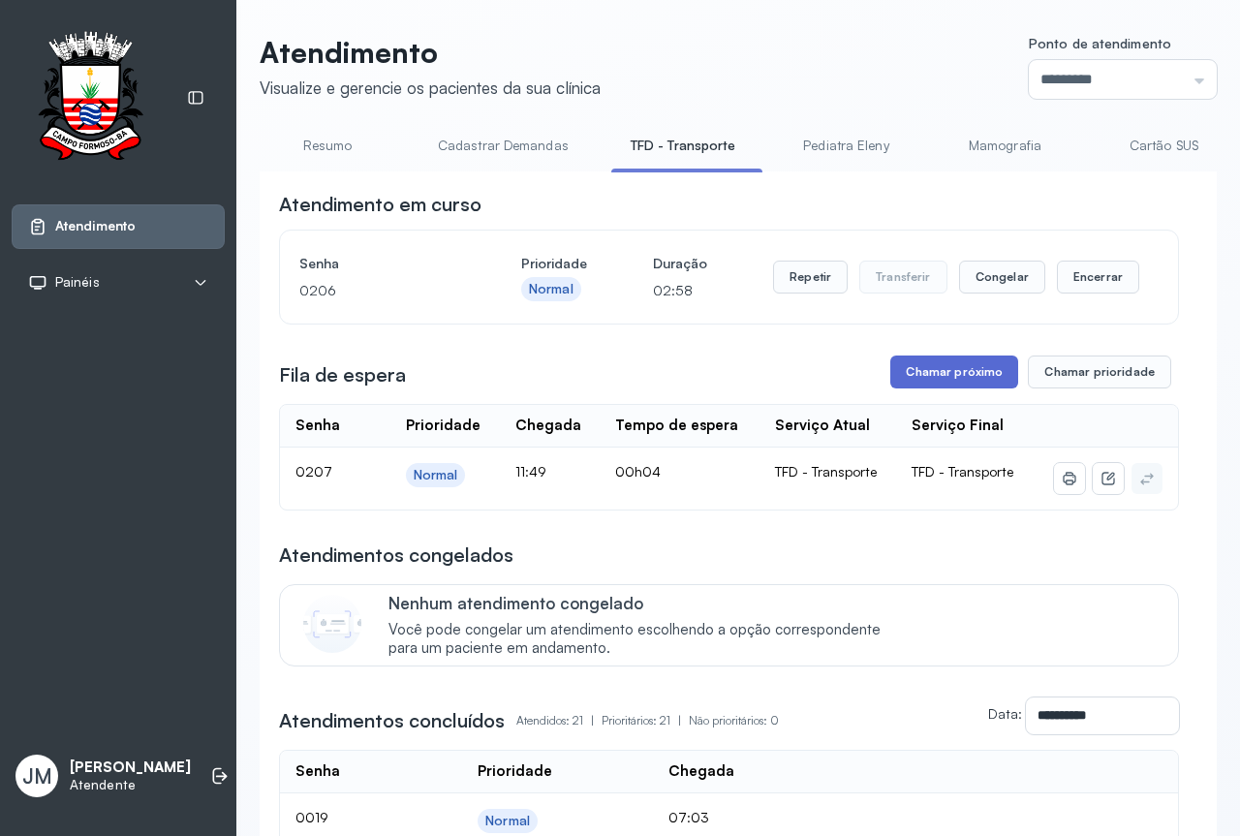
click at [933, 373] on button "Chamar próximo" at bounding box center [954, 372] width 128 height 33
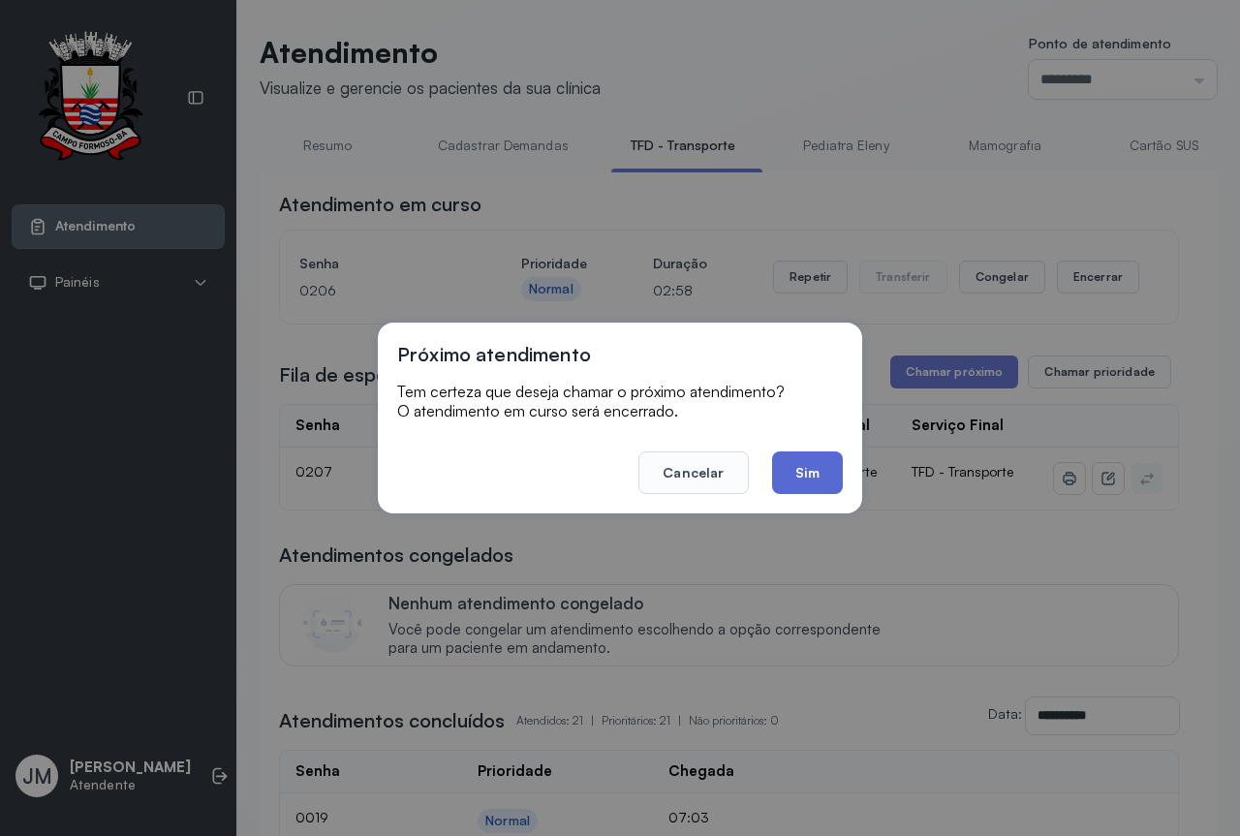
click at [805, 451] on button "Sim" at bounding box center [807, 472] width 71 height 43
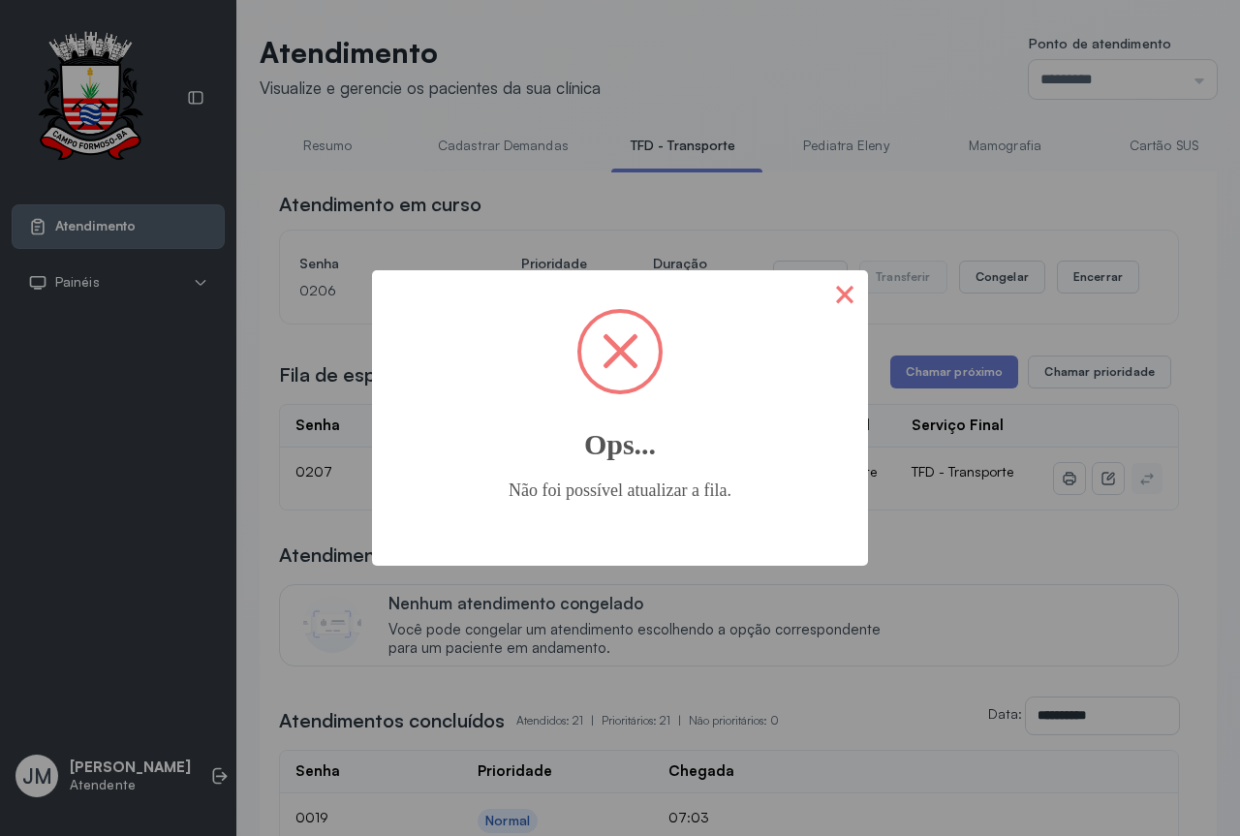
click at [840, 286] on button "×" at bounding box center [845, 293] width 47 height 47
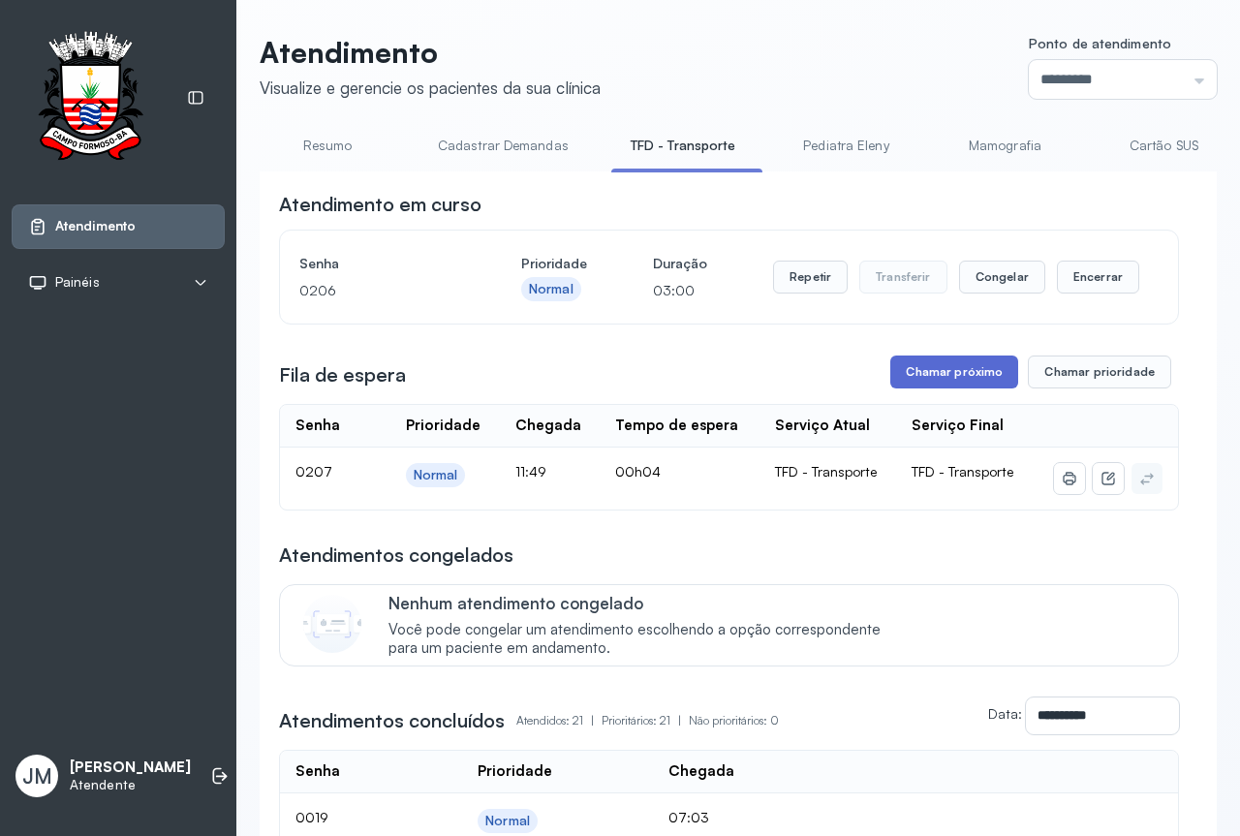
click at [932, 380] on button "Chamar próximo" at bounding box center [954, 372] width 128 height 33
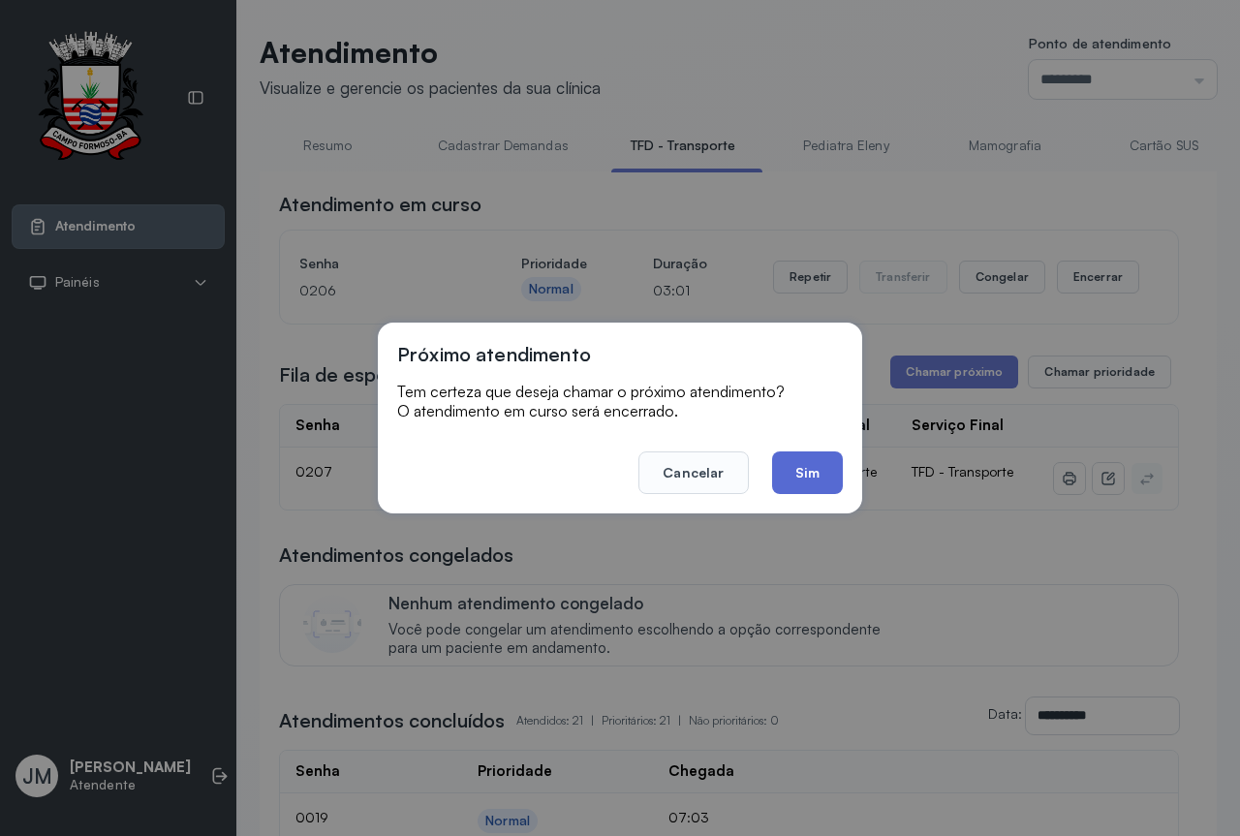
click at [810, 471] on button "Sim" at bounding box center [807, 472] width 71 height 43
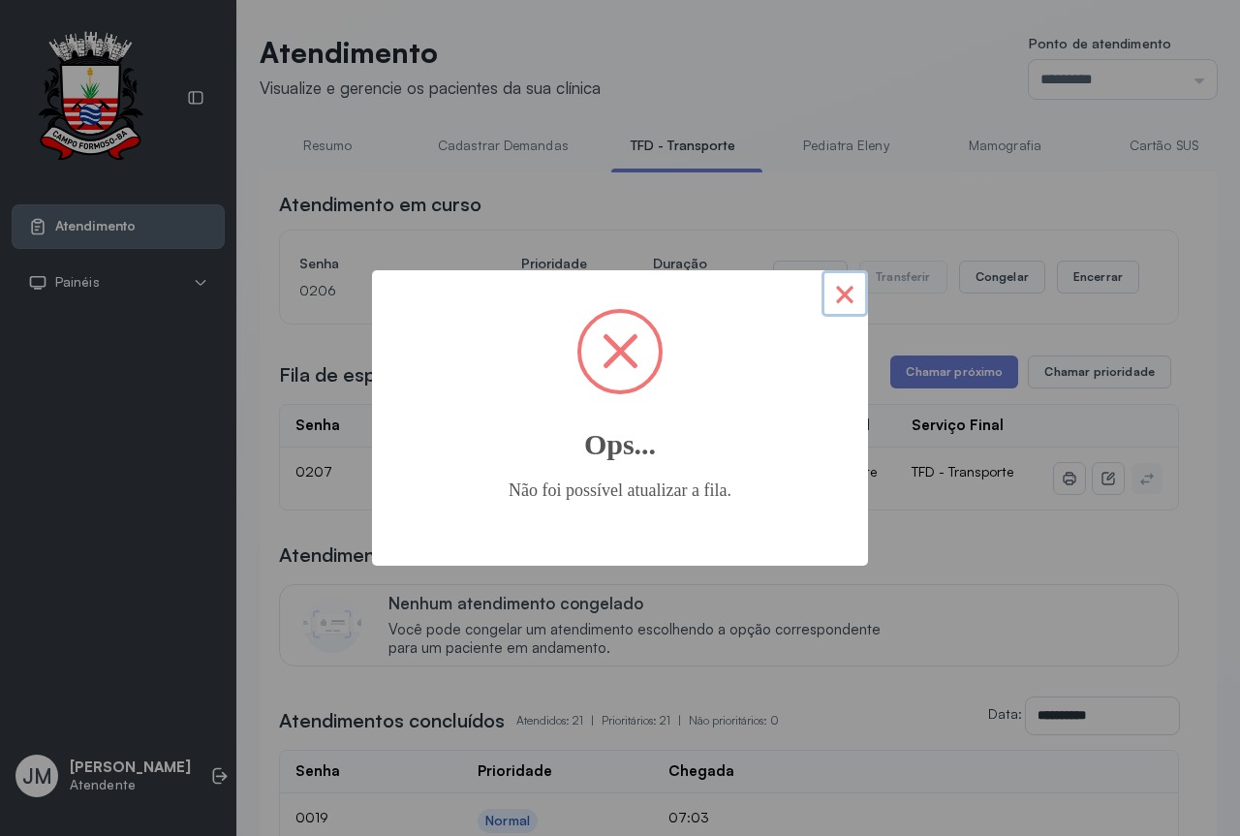
click at [846, 308] on button "×" at bounding box center [845, 293] width 47 height 47
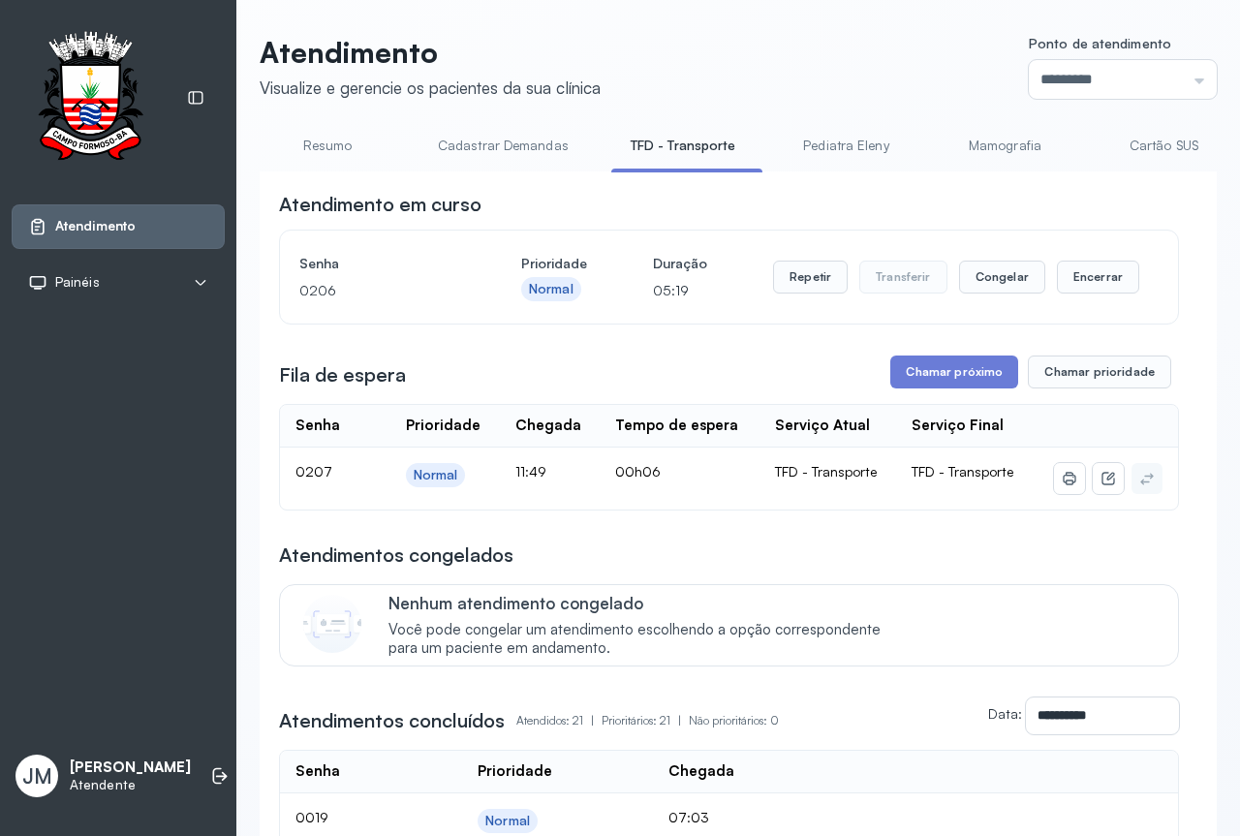
scroll to position [97, 0]
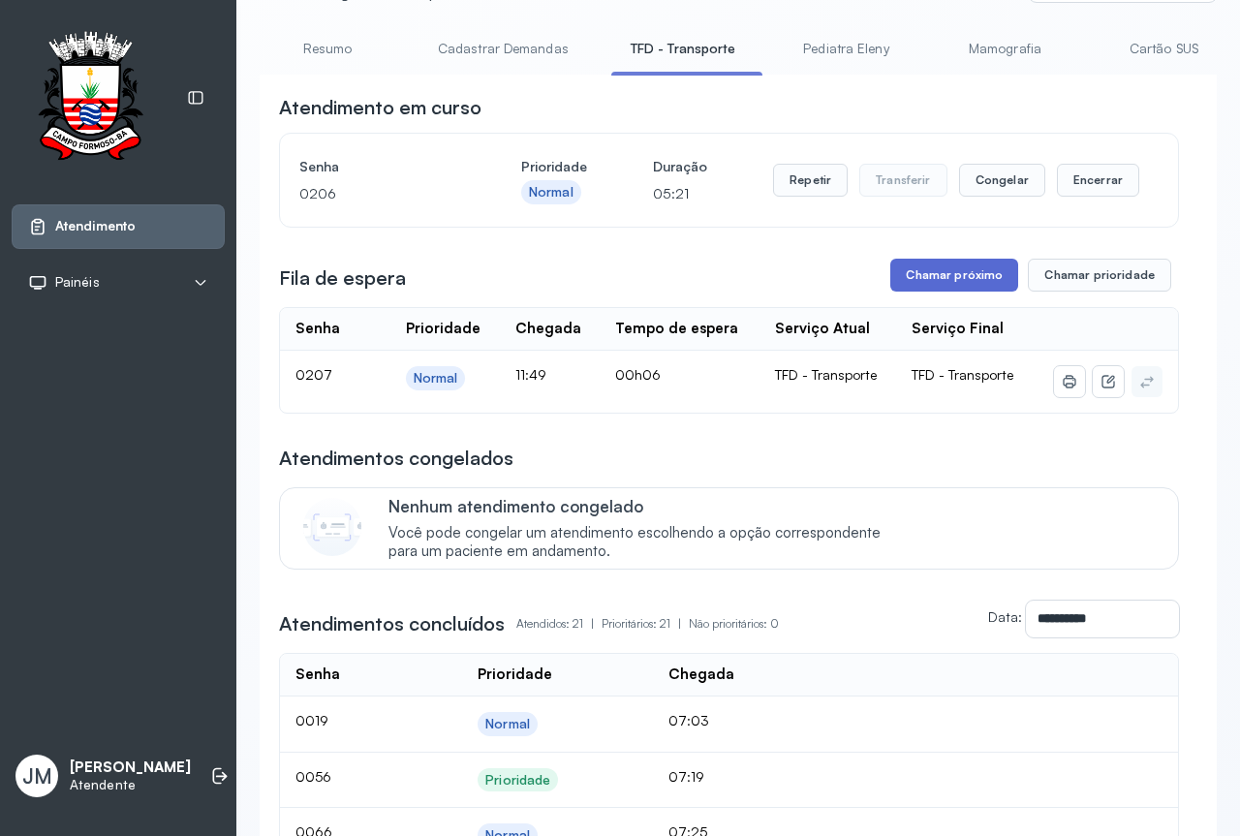
click at [960, 277] on button "Chamar próximo" at bounding box center [954, 275] width 128 height 33
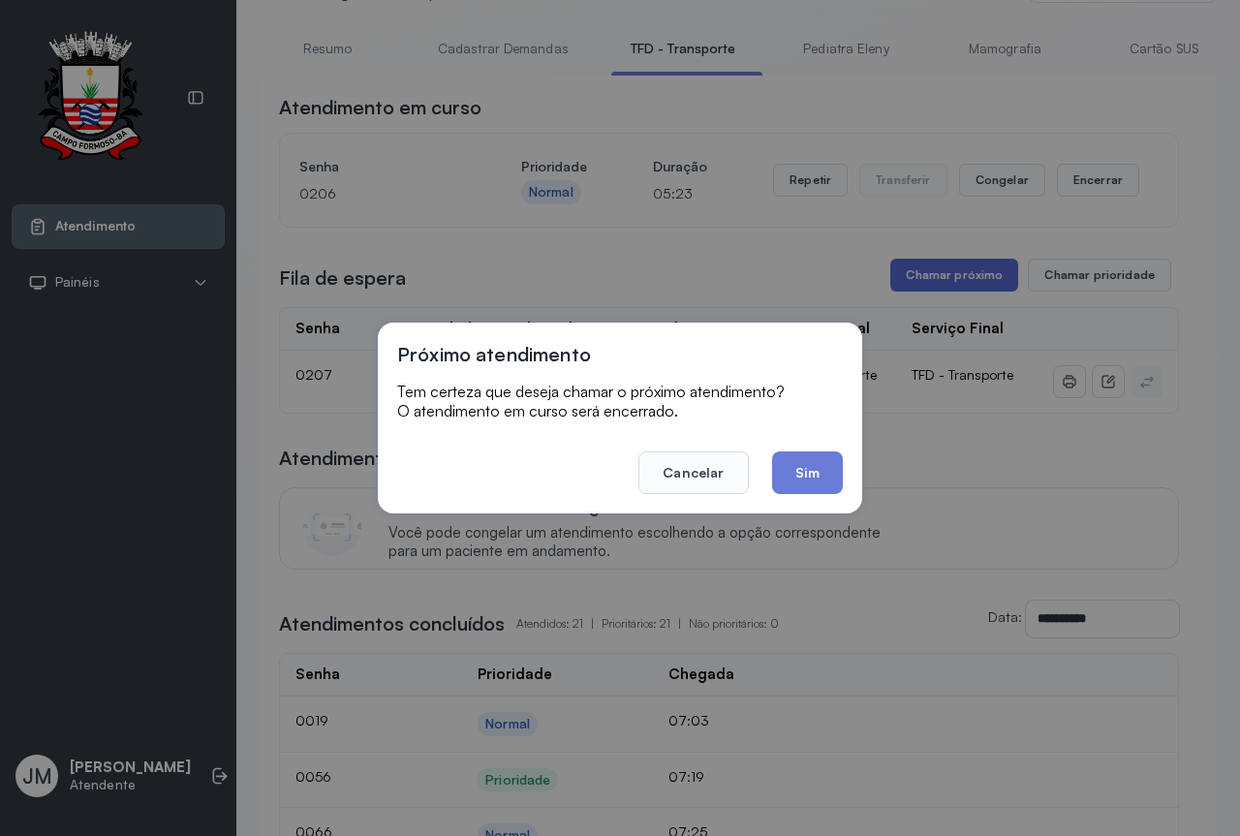
click at [960, 277] on div "Próximo atendimento Tem certeza que deseja chamar o próximo atendimento? O aten…" at bounding box center [620, 418] width 1240 height 836
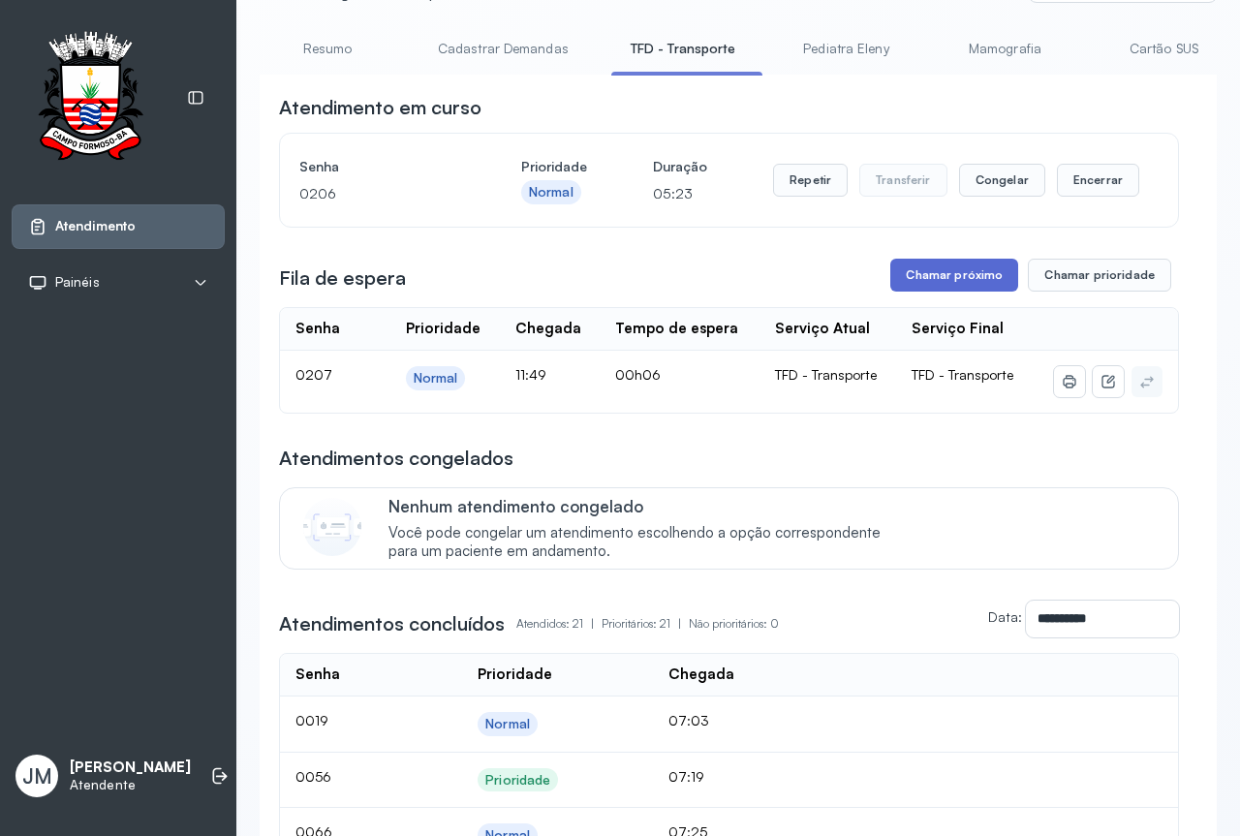
click at [960, 277] on button "Chamar próximo" at bounding box center [954, 275] width 128 height 33
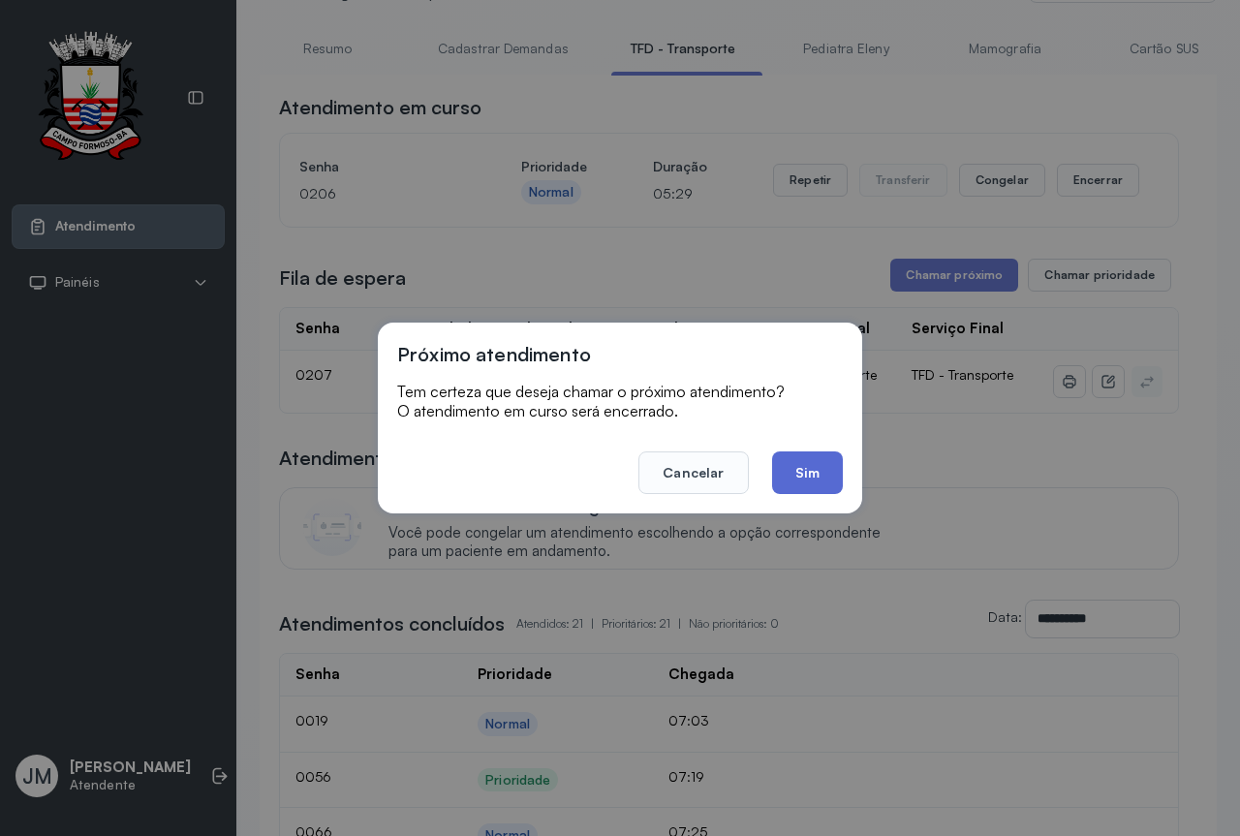
click at [819, 465] on button "Sim" at bounding box center [807, 472] width 71 height 43
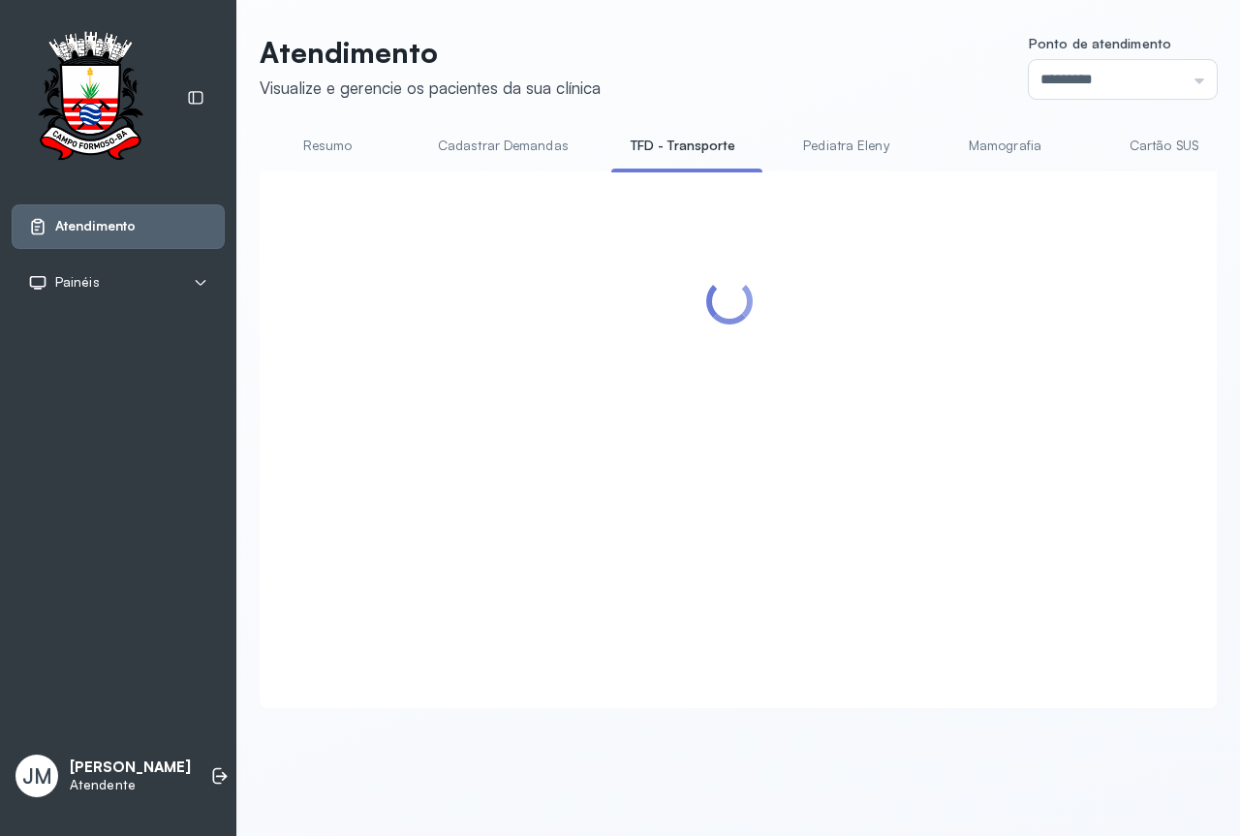
scroll to position [0, 0]
